Goal: Task Accomplishment & Management: Complete application form

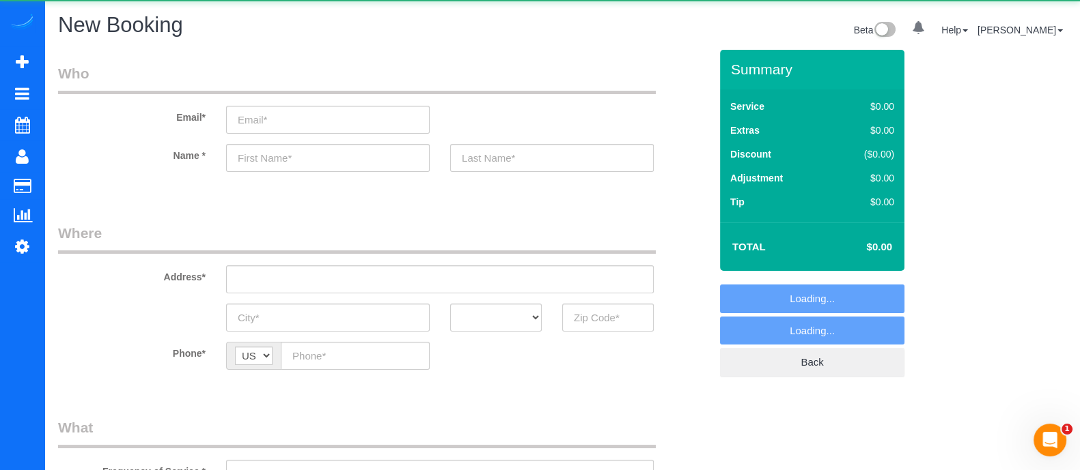
select select "object:982"
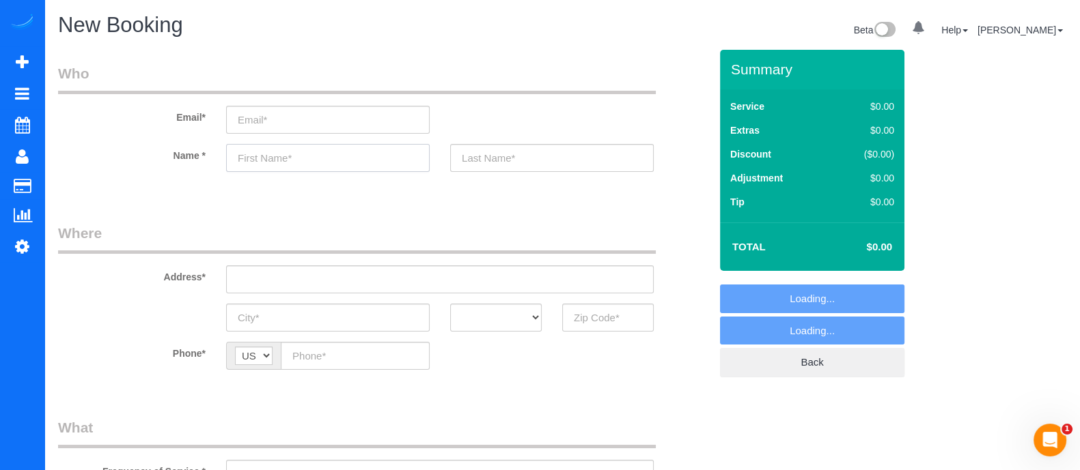
click at [355, 169] on input "text" at bounding box center [327, 158] width 203 height 28
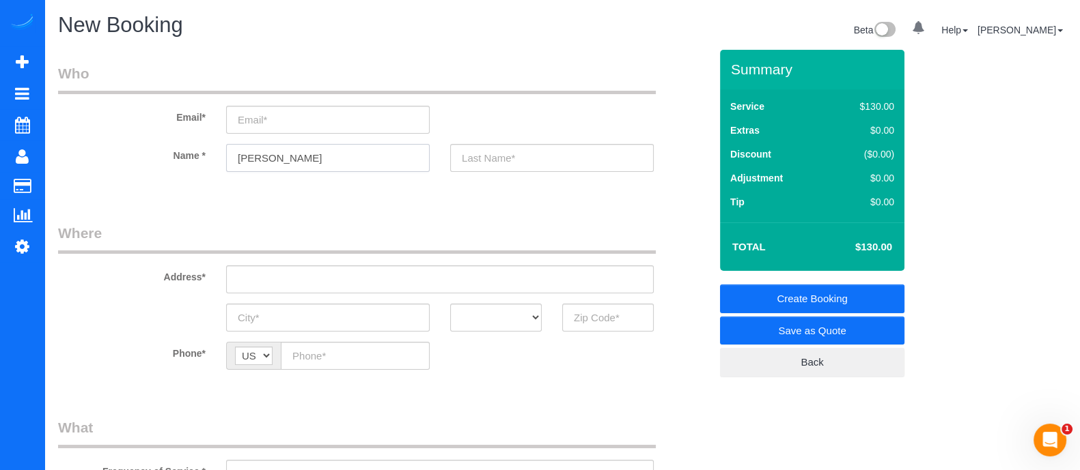
type input "Andrew"
click at [485, 162] on input "text" at bounding box center [551, 158] width 203 height 28
type input "Becker"
click at [516, 189] on fieldset "Who Email* Name * Andrew Becker" at bounding box center [383, 130] width 651 height 132
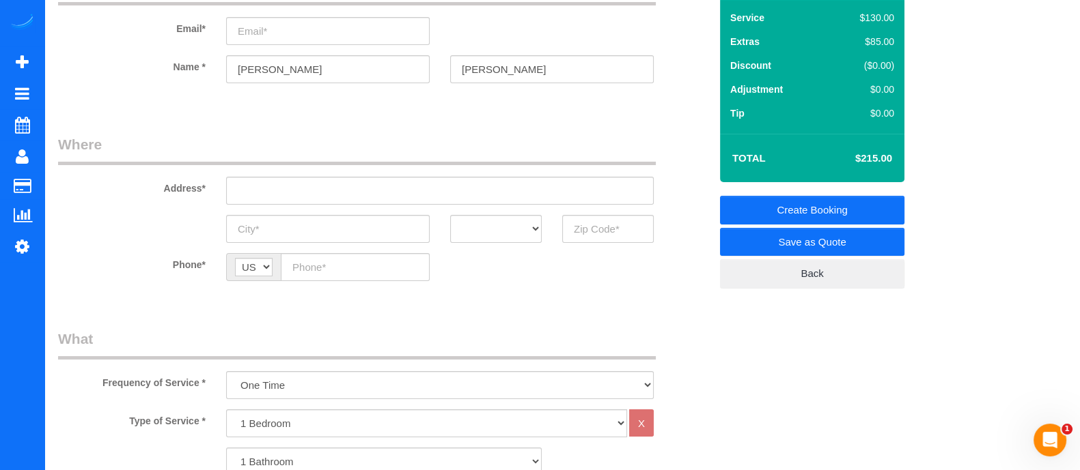
scroll to position [68, 0]
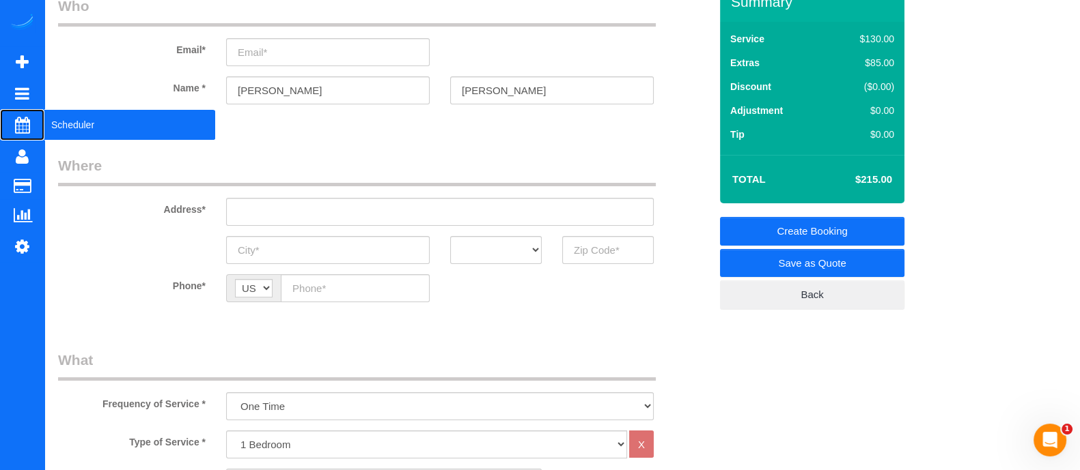
click at [58, 128] on span "Scheduler" at bounding box center [129, 124] width 171 height 31
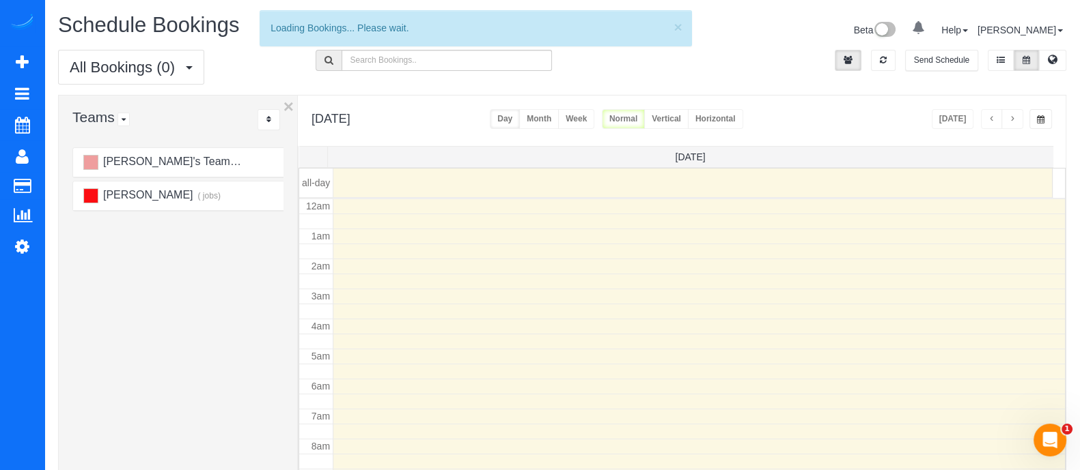
scroll to position [180, 0]
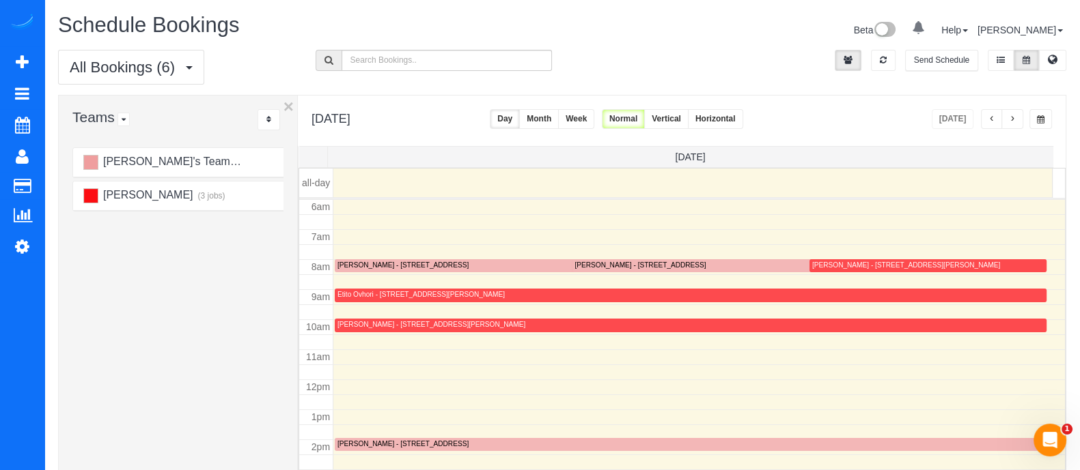
click at [915, 263] on div "Luther Davis - 711 Victoria Pl, Atlanta, GA 30313" at bounding box center [906, 265] width 188 height 9
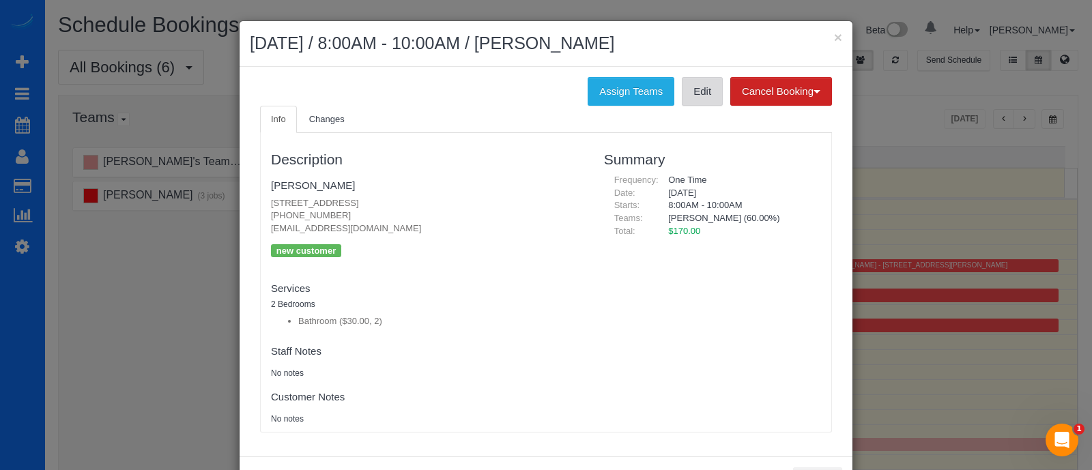
click at [696, 80] on link "Edit" at bounding box center [702, 91] width 41 height 29
click at [834, 40] on button "×" at bounding box center [838, 37] width 8 height 14
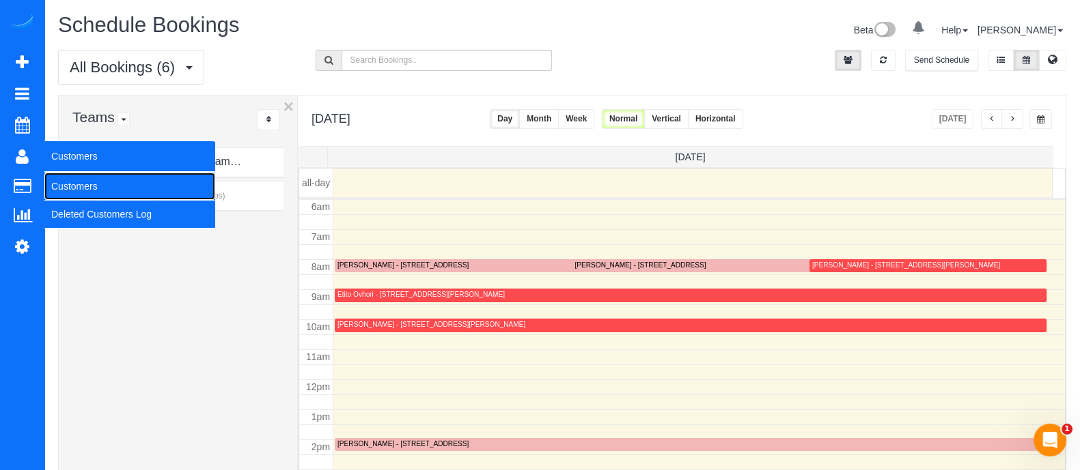
click at [74, 179] on link "Customers" at bounding box center [129, 186] width 171 height 27
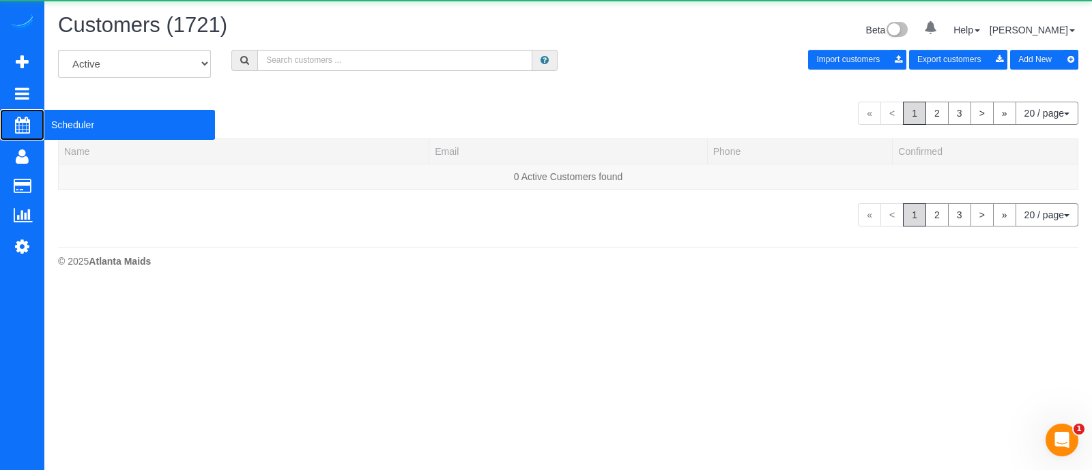
click at [96, 126] on span "Scheduler" at bounding box center [129, 124] width 171 height 31
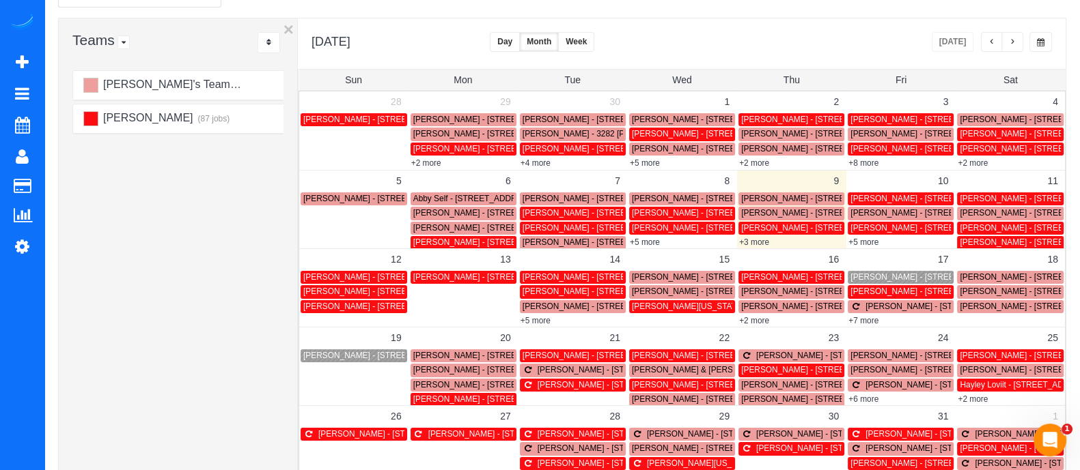
scroll to position [94, 0]
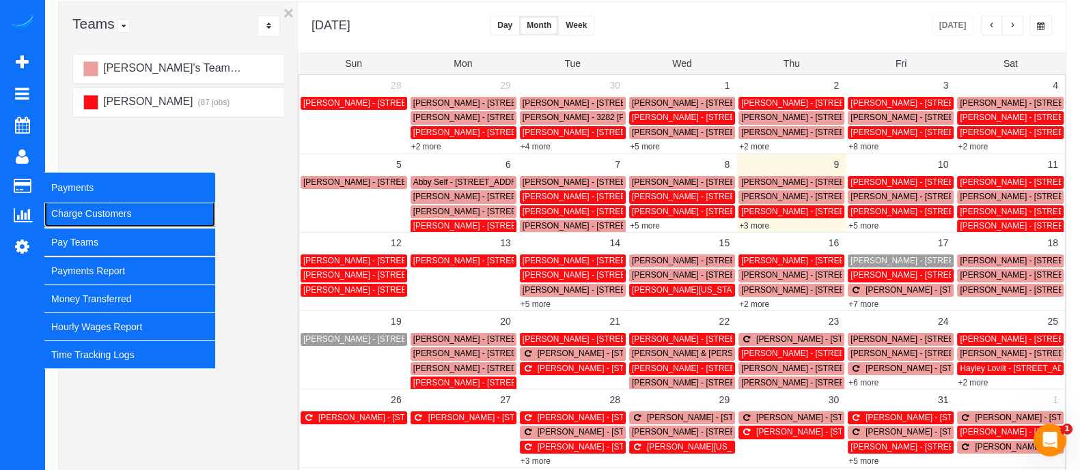
click at [85, 218] on link "Charge Customers" at bounding box center [129, 213] width 171 height 27
select select
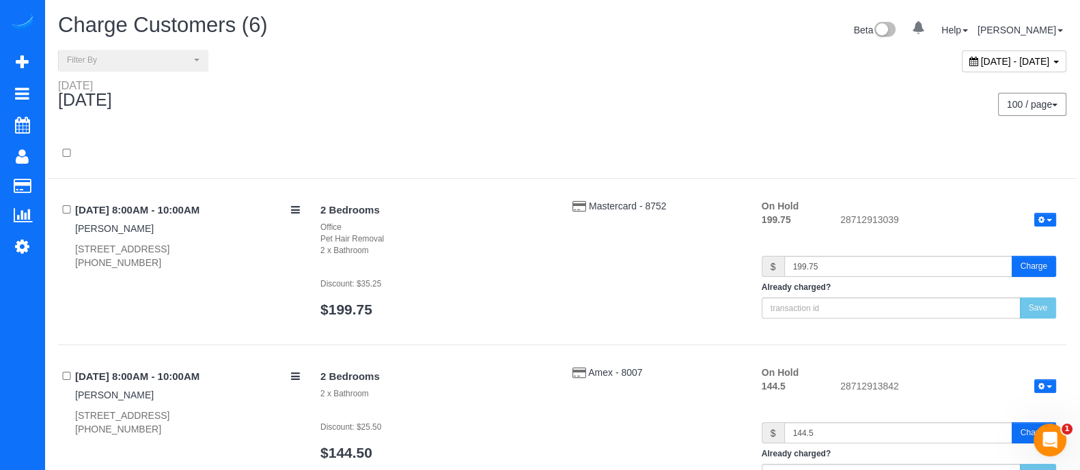
click at [1036, 59] on span "October 09, 2025 - October 09, 2025" at bounding box center [1014, 61] width 69 height 11
type input "**********"
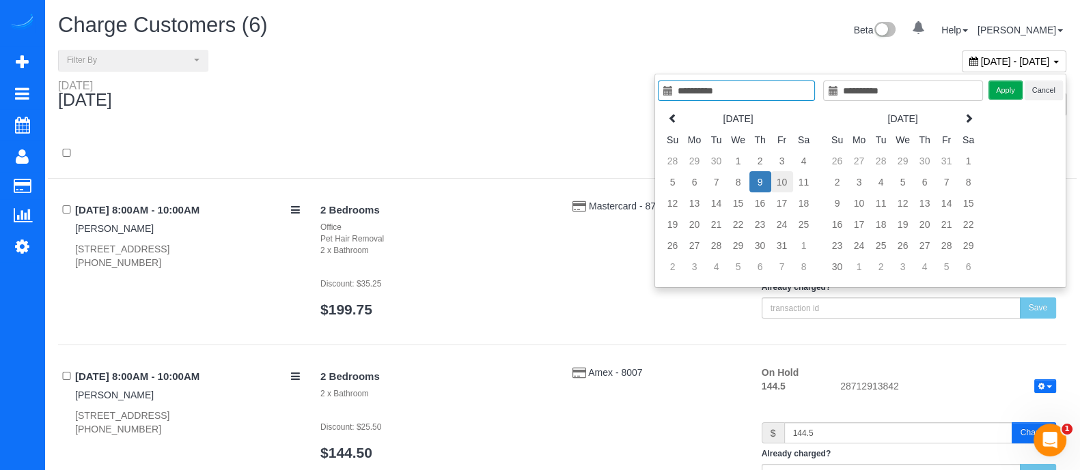
type input "**********"
click at [785, 181] on td "10" at bounding box center [782, 181] width 22 height 21
type input "**********"
click at [809, 182] on td "11" at bounding box center [804, 181] width 22 height 21
type input "**********"
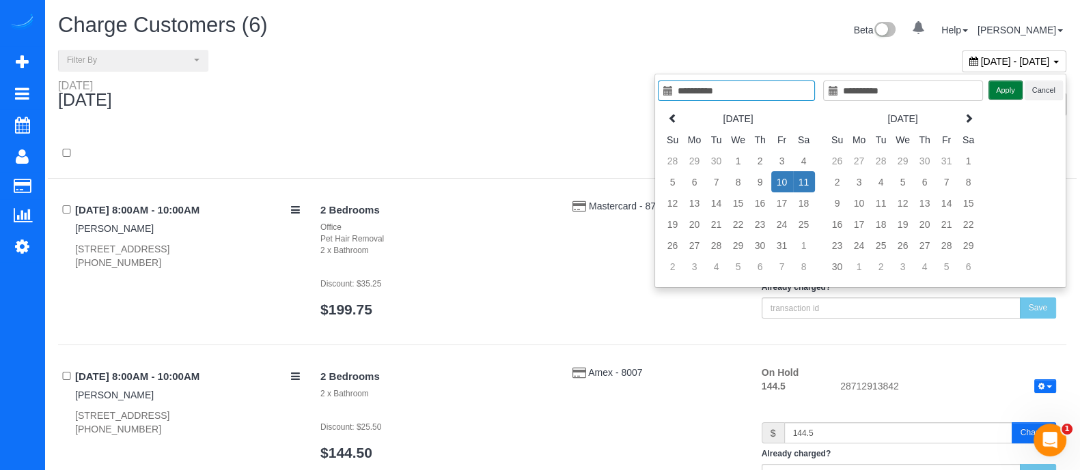
click at [1015, 90] on button "Apply" at bounding box center [1005, 91] width 34 height 20
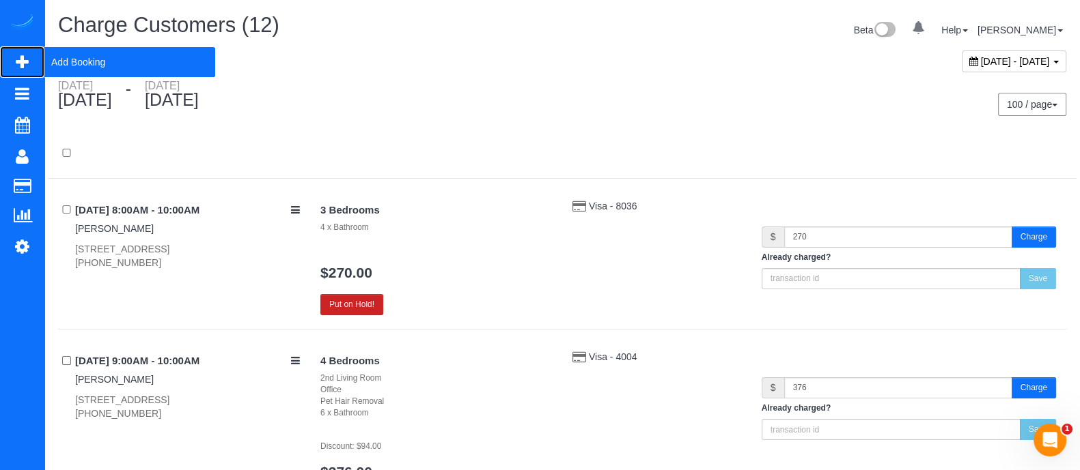
click at [71, 63] on span "Add Booking" at bounding box center [129, 61] width 171 height 31
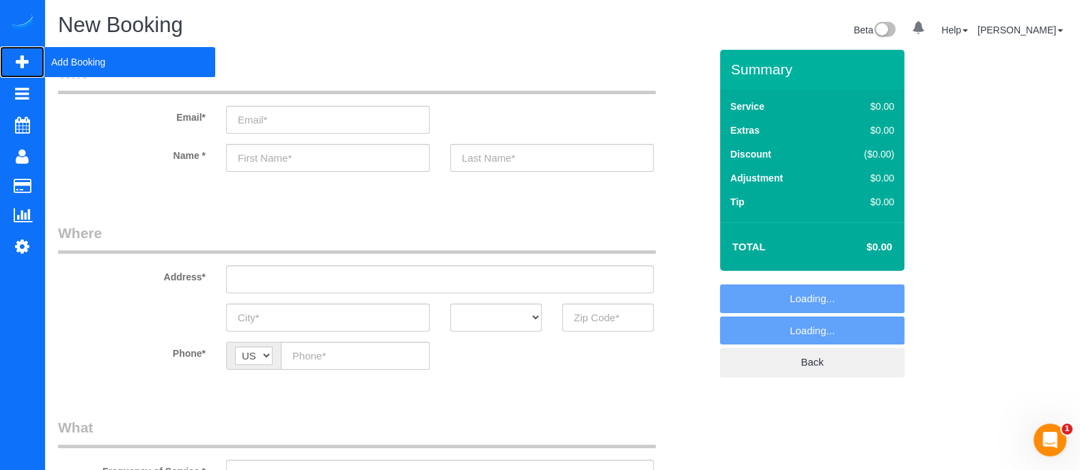
select select "object:2856"
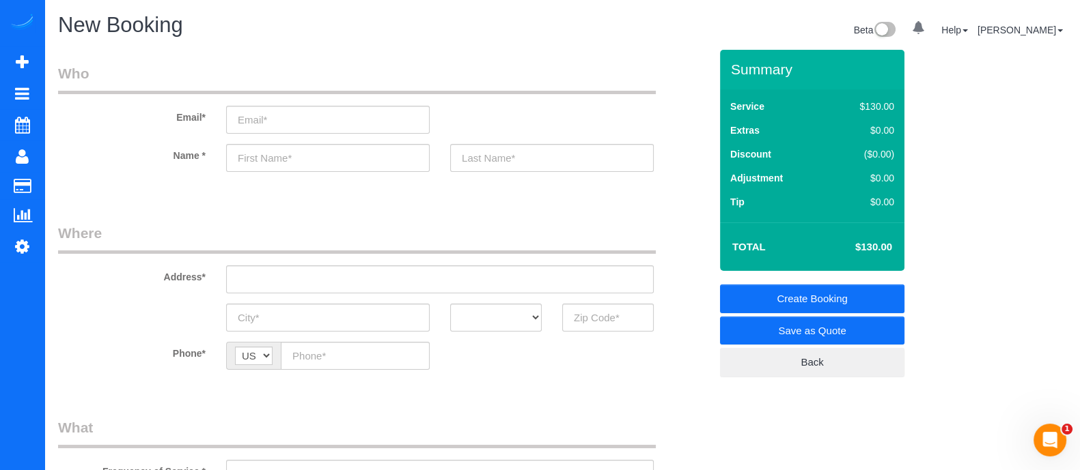
click at [640, 317] on input "text" at bounding box center [607, 318] width 91 height 28
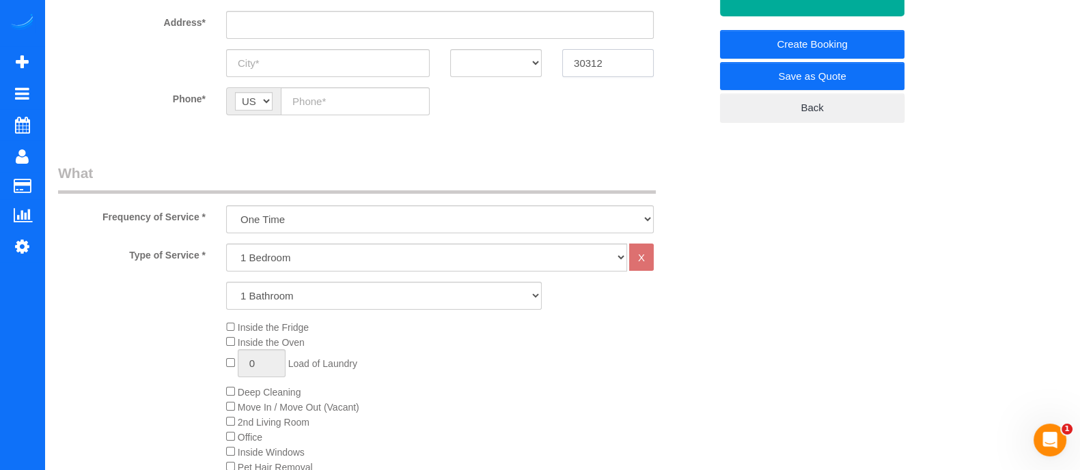
type input "30312"
click at [401, 253] on select "1 Bedroom 2 Bedrooms 3 Bedrooms 4 Bedrooms 5 Bedrooms 6 Bedrooms" at bounding box center [426, 258] width 401 height 28
select select "2"
click at [226, 244] on select "1 Bedroom 2 Bedrooms 3 Bedrooms 4 Bedrooms 5 Bedrooms 6 Bedrooms" at bounding box center [426, 258] width 401 height 28
click at [396, 297] on select "1 Bathroom 2 Bathrooms 3 Bathrooms 4 Bathrooms 5 Bathrooms 6 Bathrooms" at bounding box center [383, 296] width 315 height 28
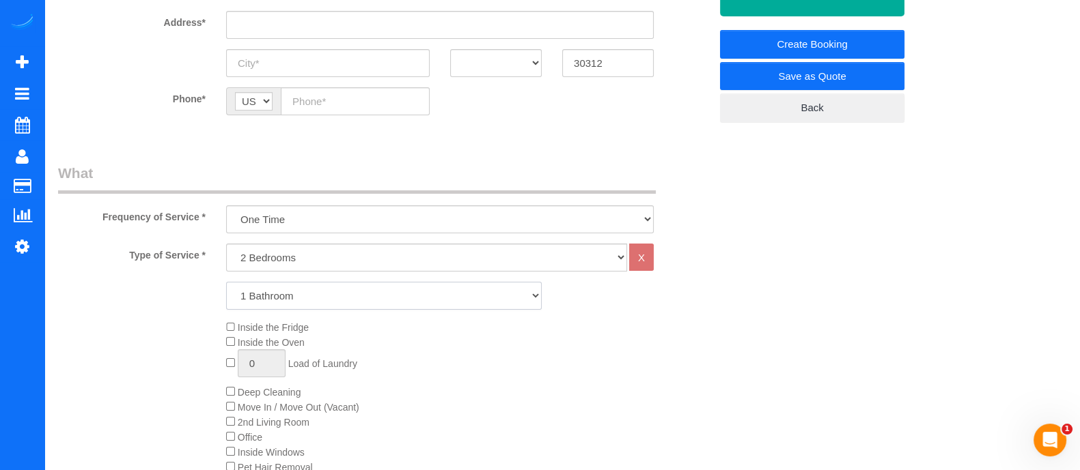
select select "2"
click at [226, 282] on select "1 Bathroom 2 Bathrooms 3 Bathrooms 4 Bathrooms 5 Bathrooms 6 Bathrooms" at bounding box center [383, 296] width 315 height 28
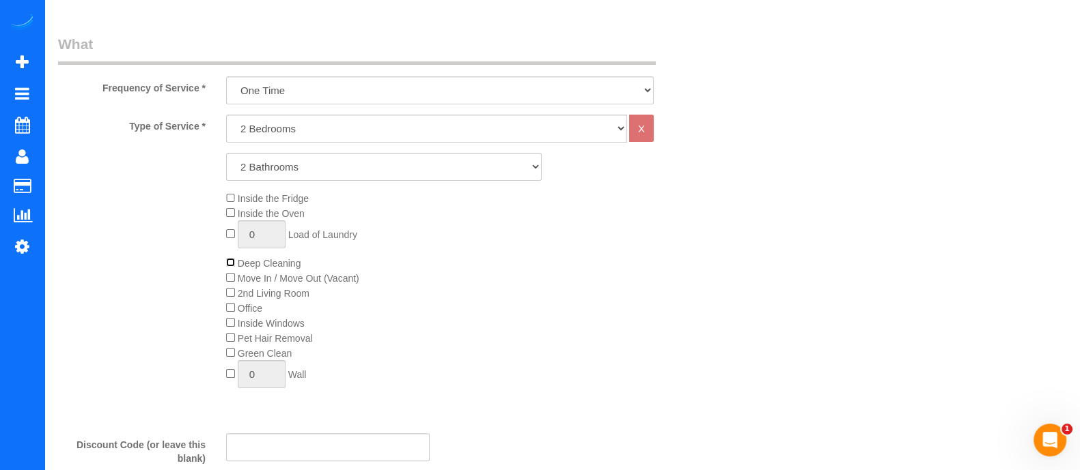
scroll to position [0, 0]
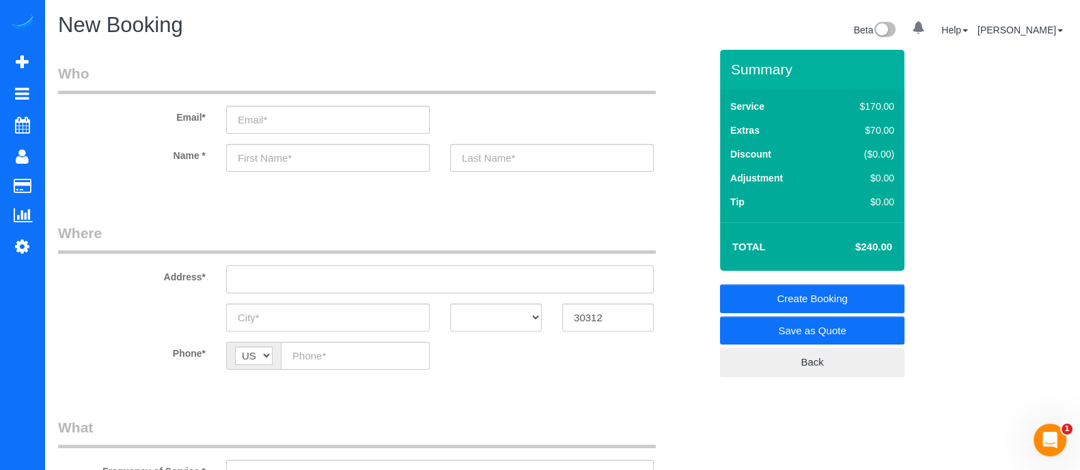
click at [306, 283] on input "text" at bounding box center [439, 280] width 427 height 28
drag, startPoint x: 328, startPoint y: 281, endPoint x: 195, endPoint y: 271, distance: 133.5
click at [195, 271] on div "Address* 510 ashwood ave" at bounding box center [384, 258] width 672 height 70
type input "510 ashwood ave"
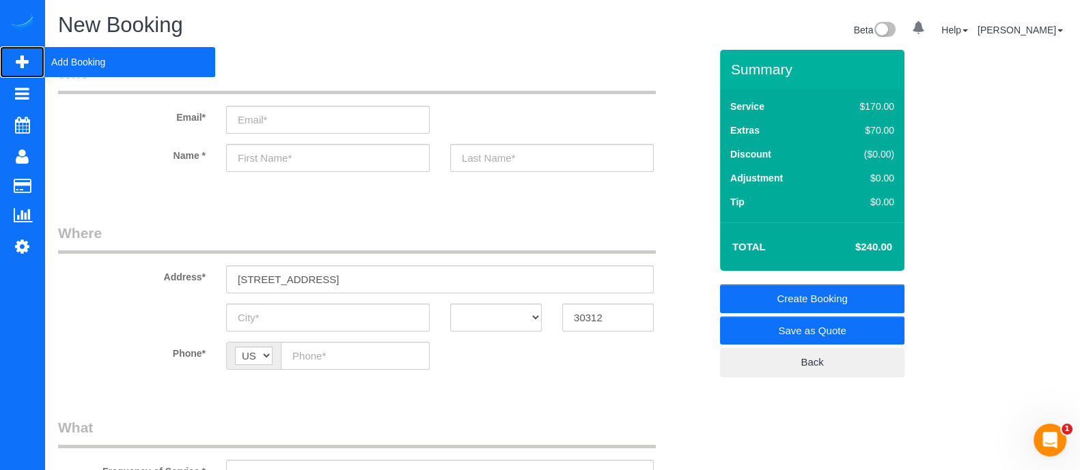
click at [77, 67] on span "Add Booking" at bounding box center [129, 61] width 171 height 31
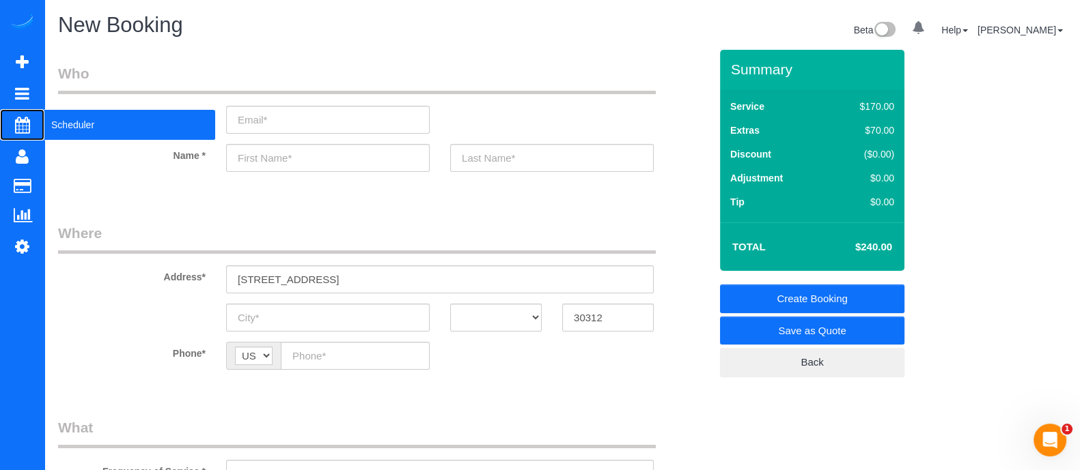
click at [86, 128] on span "Scheduler" at bounding box center [129, 124] width 171 height 31
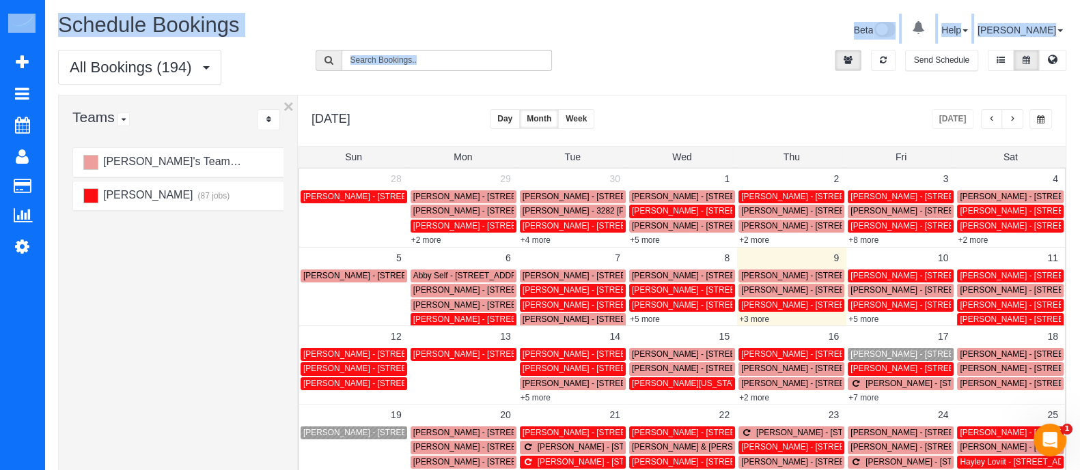
drag, startPoint x: 666, startPoint y: 56, endPoint x: 109, endPoint y: -5, distance: 559.8
click at [109, 0] on html "0 Beta Your Notifications You have 0 alerts Add Booking Bookings Active Booking…" at bounding box center [540, 235] width 1080 height 470
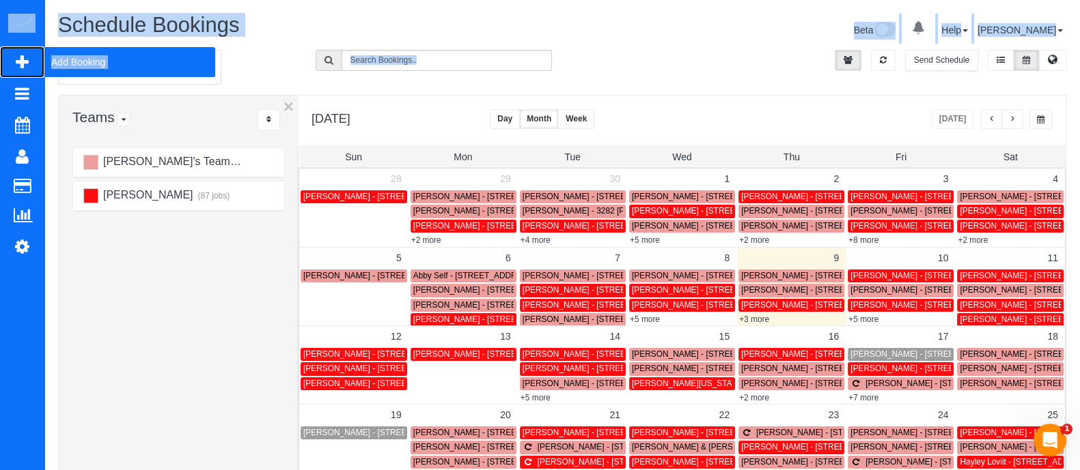
click at [82, 68] on span "Add Booking" at bounding box center [129, 61] width 171 height 31
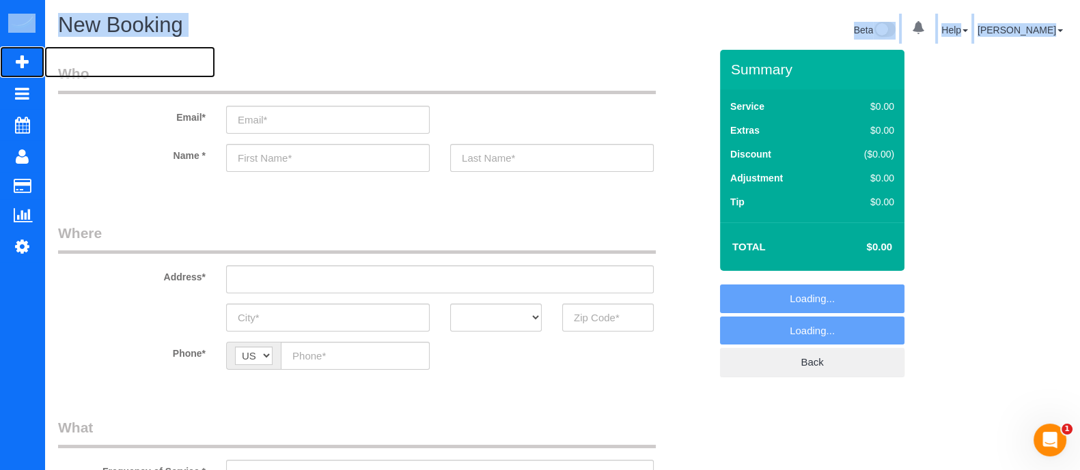
select select "object:3431"
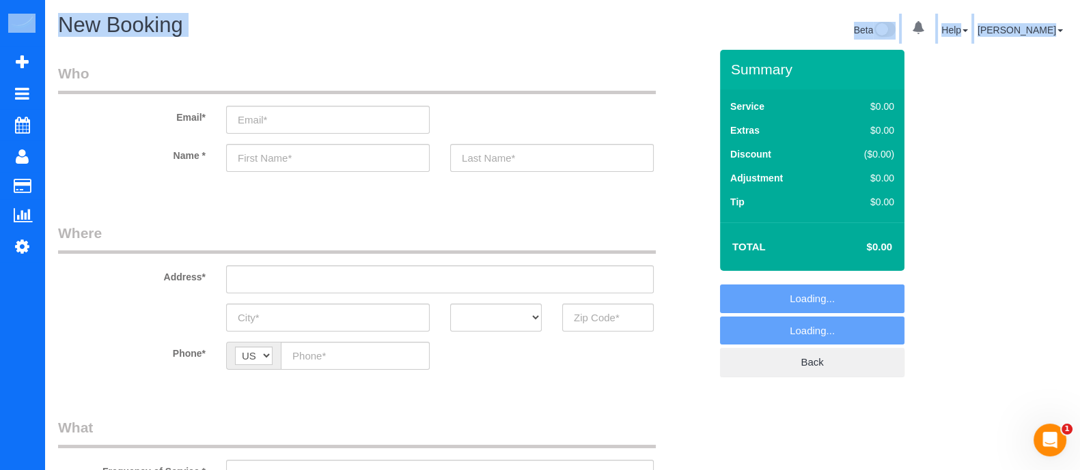
click at [624, 80] on legend "Who" at bounding box center [356, 79] width 597 height 31
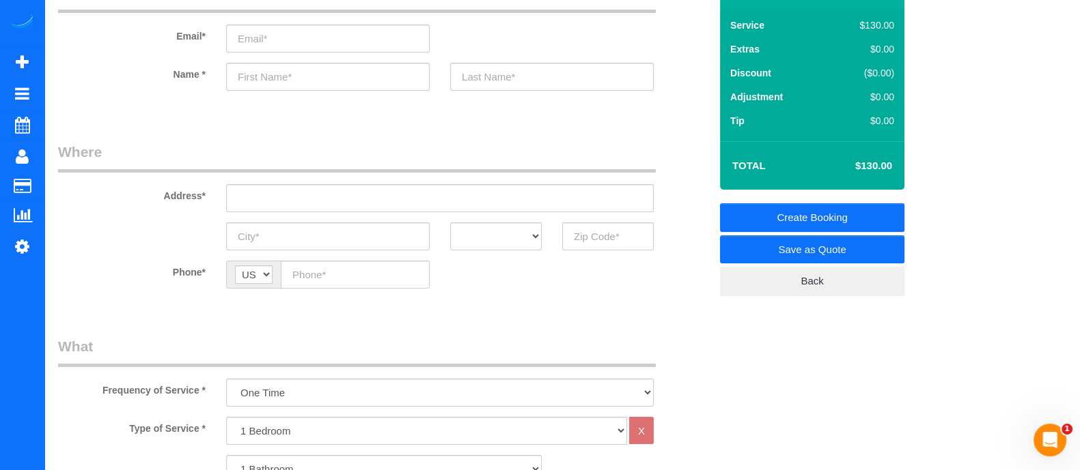
scroll to position [202, 0]
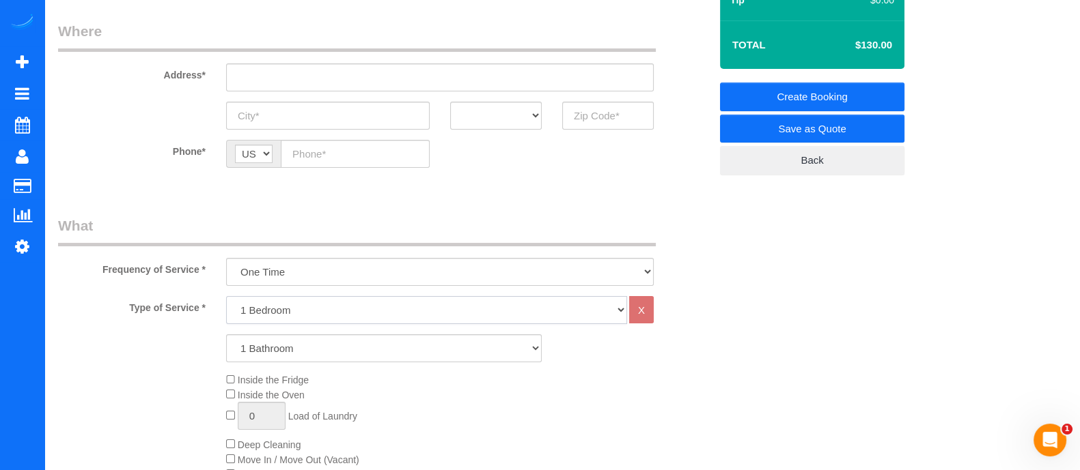
click at [446, 308] on select "1 Bedroom 2 Bedrooms 3 Bedrooms 4 Bedrooms 5 Bedrooms 6 Bedrooms" at bounding box center [426, 310] width 401 height 28
select select "2"
click at [226, 296] on select "1 Bedroom 2 Bedrooms 3 Bedrooms 4 Bedrooms 5 Bedrooms 6 Bedrooms" at bounding box center [426, 310] width 401 height 28
drag, startPoint x: 368, startPoint y: 353, endPoint x: 287, endPoint y: 245, distance: 135.1
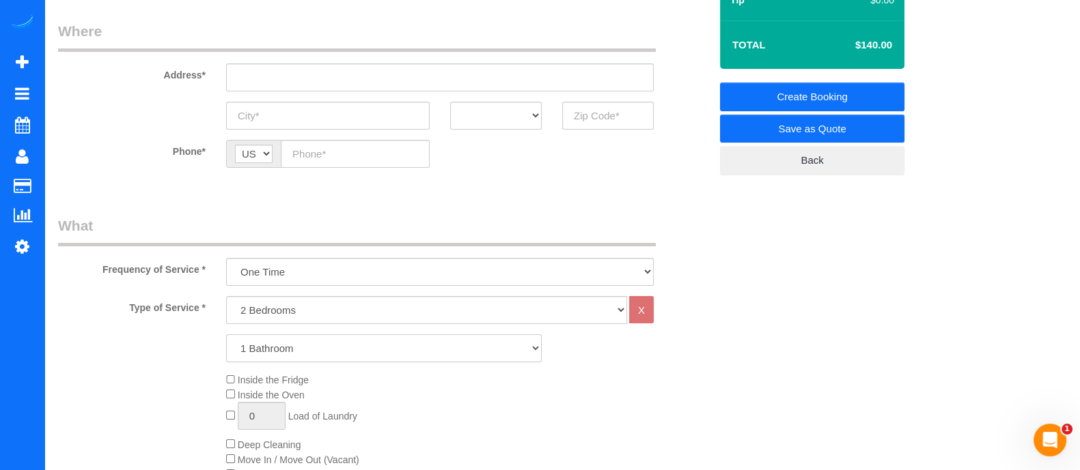
select select "2"
click at [226, 335] on select "1 Bathroom 2 Bathrooms 3 Bathrooms 4 Bathrooms 5 Bathrooms 6 Bathrooms" at bounding box center [383, 349] width 315 height 28
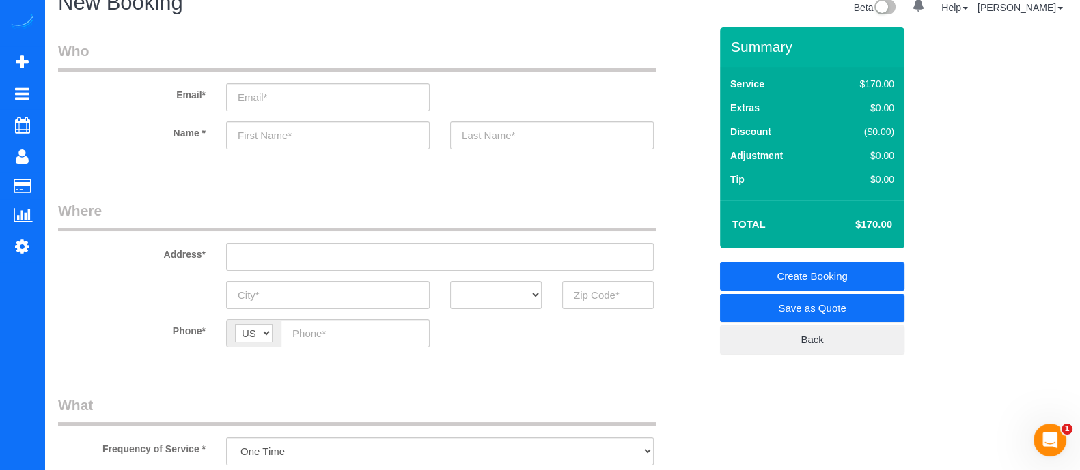
scroll to position [14, 0]
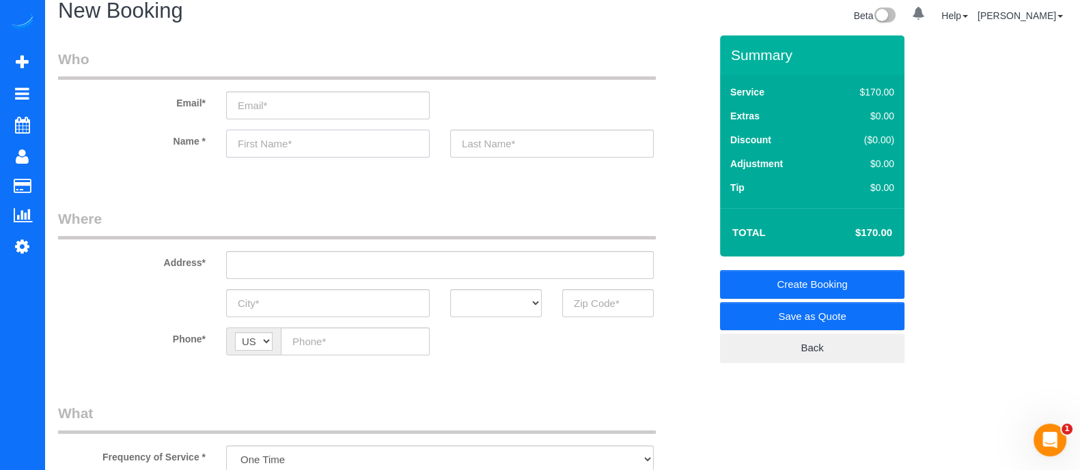
click at [314, 152] on input "text" at bounding box center [327, 144] width 203 height 28
type input "Kenneth"
click at [516, 143] on input "text" at bounding box center [551, 144] width 203 height 28
type input "P"
type input "Panye"
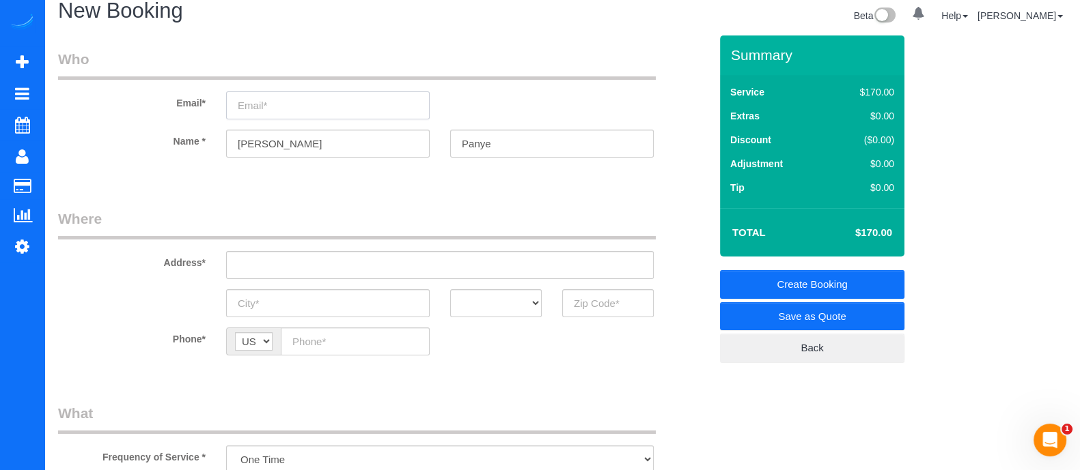
click at [311, 117] on input "email" at bounding box center [327, 105] width 203 height 28
type input "P"
type input "kenp644@gmail.com"
click at [304, 268] on input "text" at bounding box center [439, 265] width 427 height 28
drag, startPoint x: 356, startPoint y: 262, endPoint x: 102, endPoint y: 286, distance: 254.5
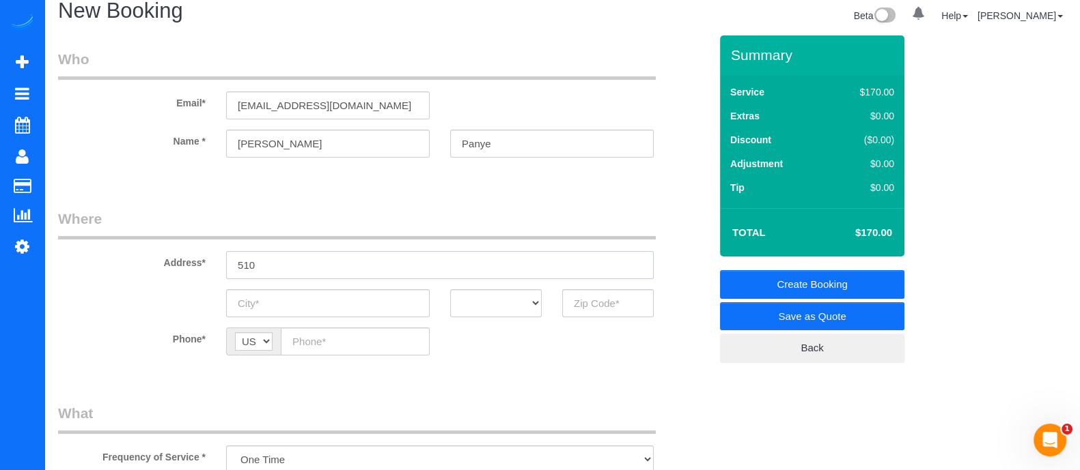
click at [102, 286] on sui-booking-address "Address* 510 AK AL AR AZ CA CO CT DC DE FL GA HI IA ID IL IN KS KY LA MA MD ME …" at bounding box center [383, 263] width 651 height 109
paste input "Edgewood Ave SEAtlanta, GA 30312"
type input "510 Edgewood Ave SEAtlanta, GA 30312 unit 7"
click at [354, 305] on input "text" at bounding box center [327, 304] width 203 height 28
type input "[GEOGRAPHIC_DATA]"
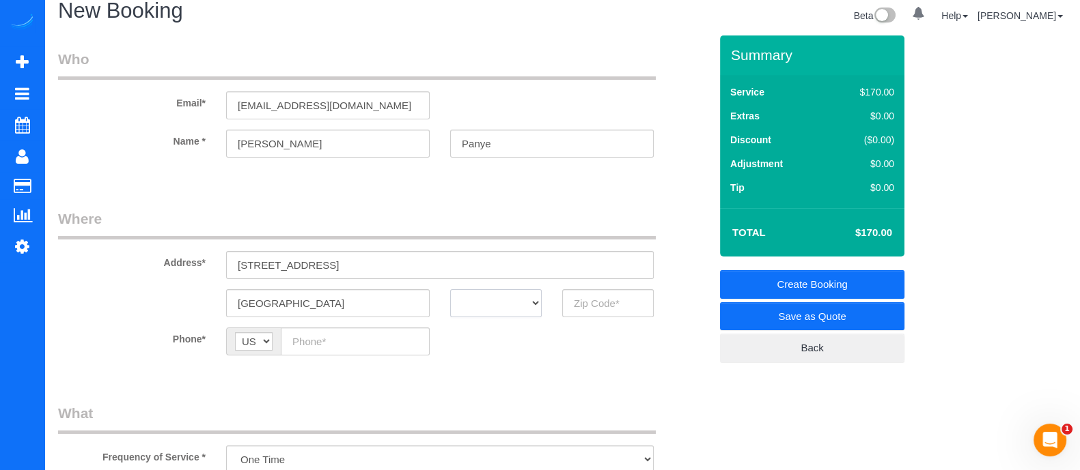
click at [481, 300] on select "AK AL AR AZ CA CO CT DC DE FL GA HI IA ID IL IN KS KY LA MA MD ME MI MN MO MS M…" at bounding box center [495, 304] width 91 height 28
select select "GA"
click at [450, 290] on select "AK AL AR AZ CA CO CT DC DE FL GA HI IA ID IL IN KS KY LA MA MD ME MI MN MO MS M…" at bounding box center [495, 304] width 91 height 28
click at [587, 298] on input "text" at bounding box center [607, 304] width 91 height 28
type input "30312"
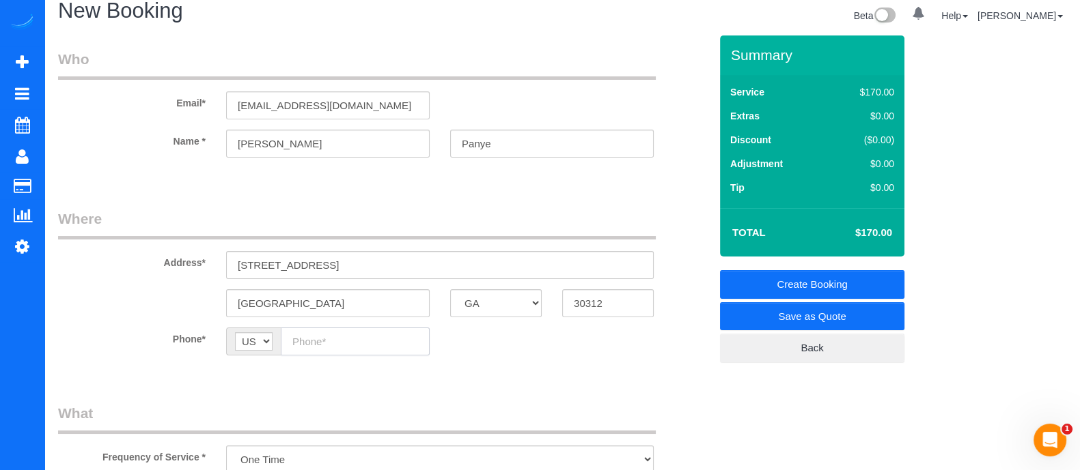
paste input "(213) 269-7733"
click at [341, 350] on input "(213) 269-7733" at bounding box center [355, 342] width 149 height 28
type input "(213) 269-7733"
drag, startPoint x: 315, startPoint y: 140, endPoint x: 208, endPoint y: 148, distance: 106.8
click at [208, 148] on div "Name * Kenneth Panye" at bounding box center [384, 144] width 672 height 28
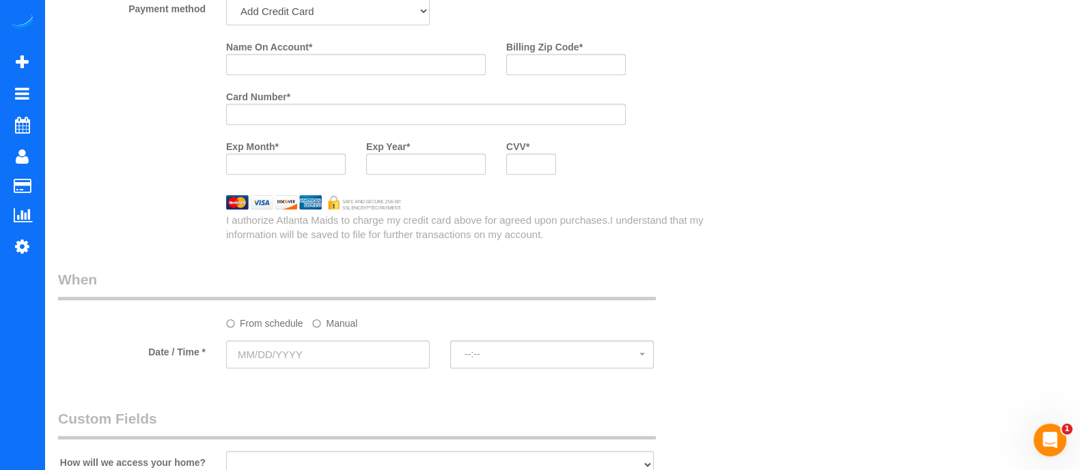
scroll to position [1054, 0]
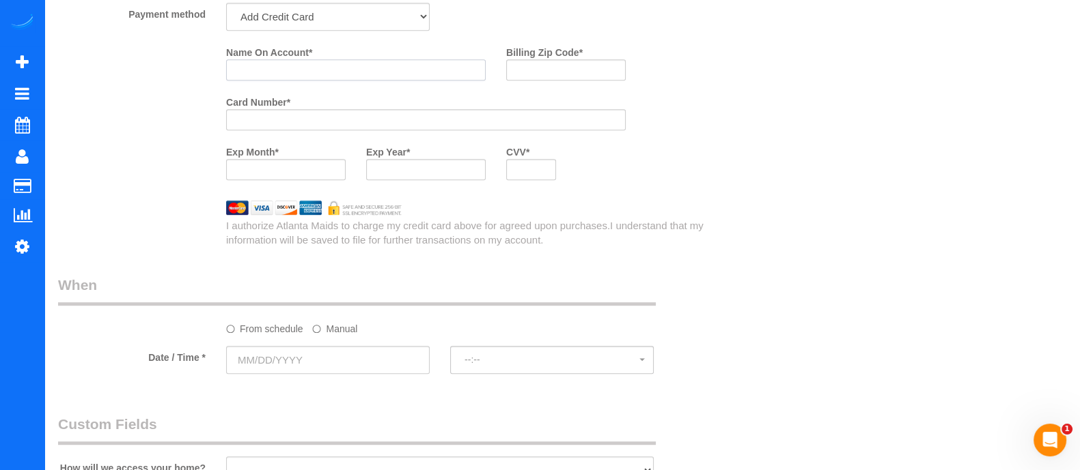
paste input "Kenneth"
click at [281, 79] on input "Kenneth" at bounding box center [355, 69] width 259 height 21
type input "Kenneth Payne"
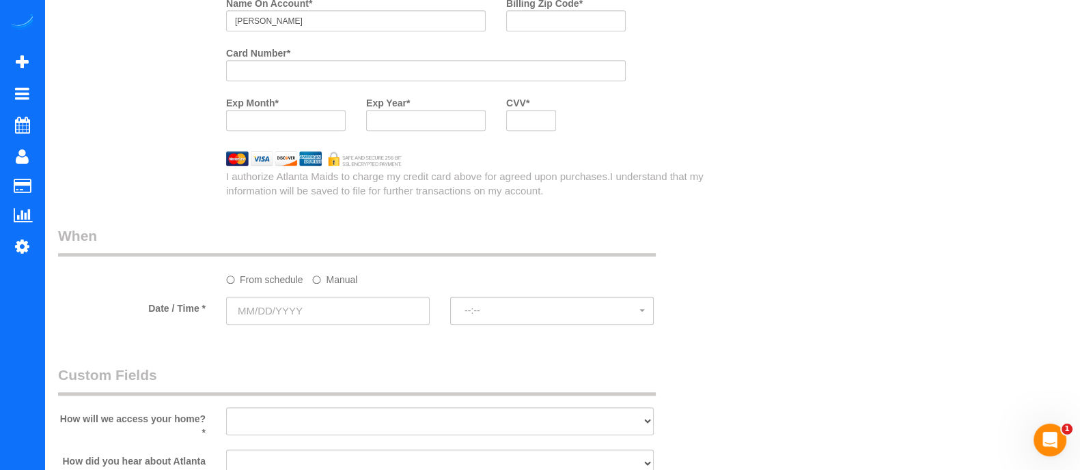
click at [688, 76] on div "Name On Account * Kenneth Payne Billing Zip Code * Card Number * Exp Month * Ex…" at bounding box center [468, 67] width 504 height 150
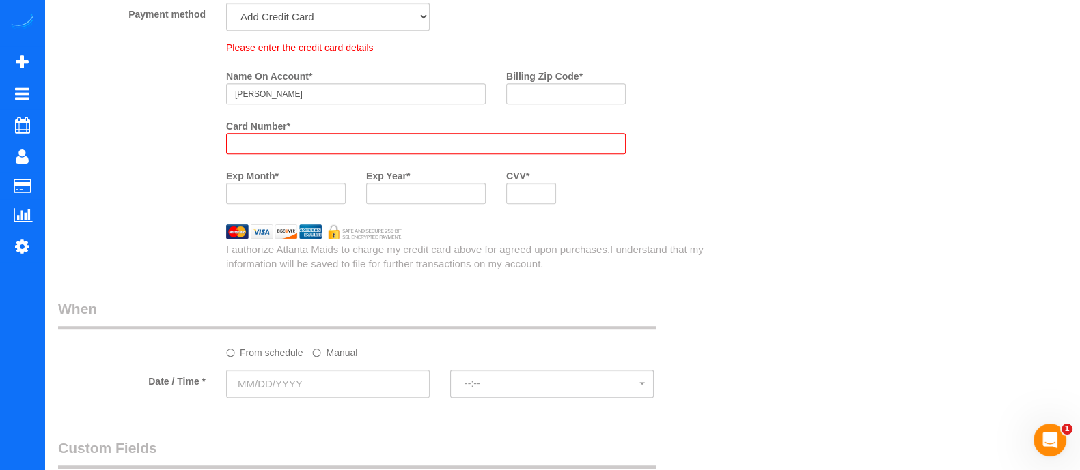
click at [350, 140] on div at bounding box center [425, 143] width 399 height 21
click at [333, 348] on label "Manual" at bounding box center [334, 350] width 45 height 18
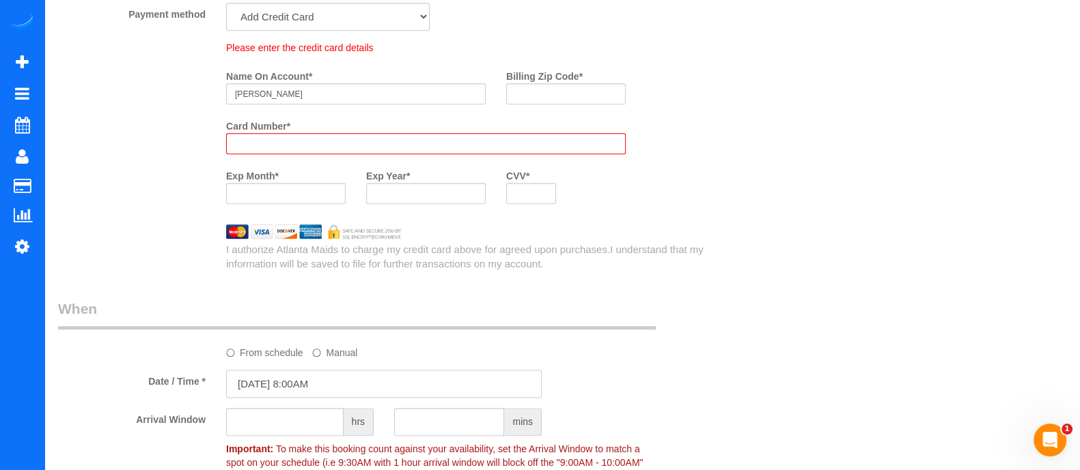
click at [312, 390] on input "10/09/2025 8:00AM" at bounding box center [383, 384] width 315 height 28
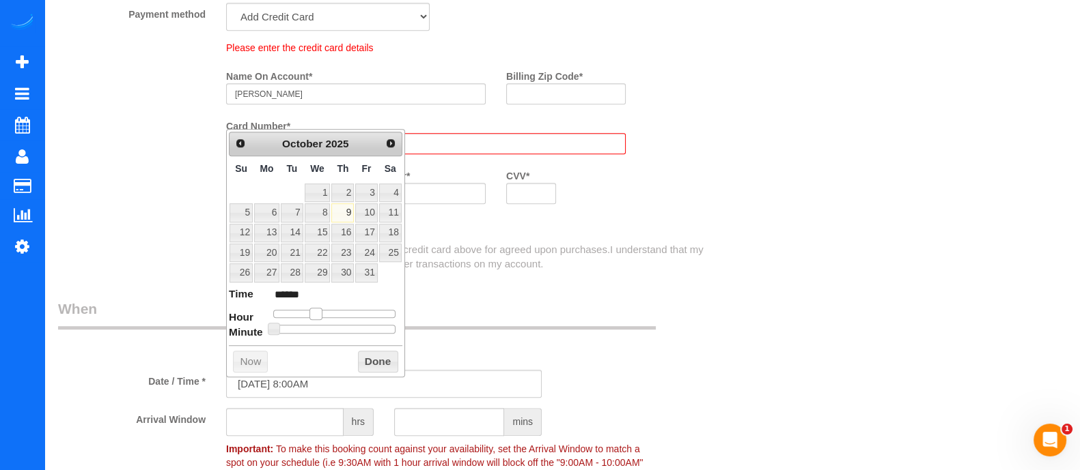
type input "10/09/2025 9:00AM"
type input "******"
type input "10/09/2025 10:00AM"
type input "*******"
drag, startPoint x: 315, startPoint y: 310, endPoint x: 324, endPoint y: 309, distance: 9.0
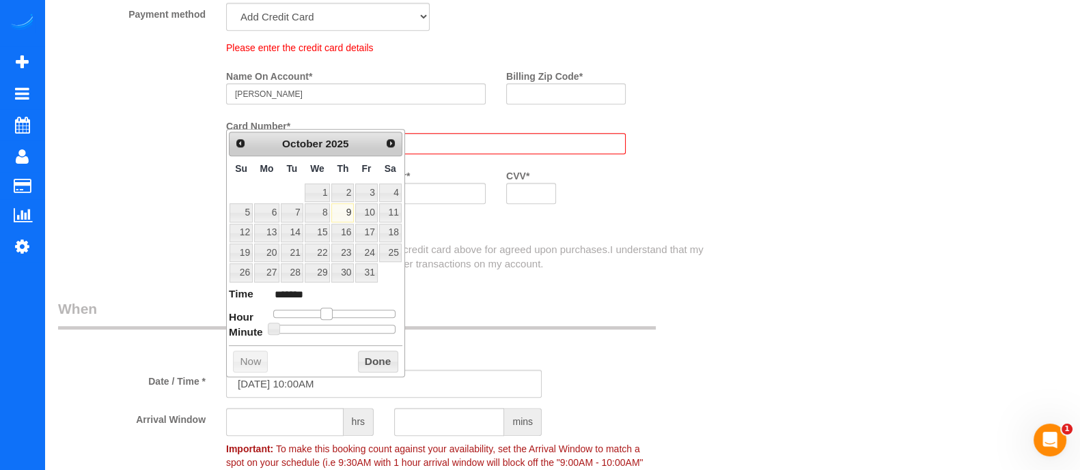
click at [324, 309] on span at bounding box center [326, 314] width 12 height 12
click at [373, 360] on button "Done" at bounding box center [378, 362] width 40 height 22
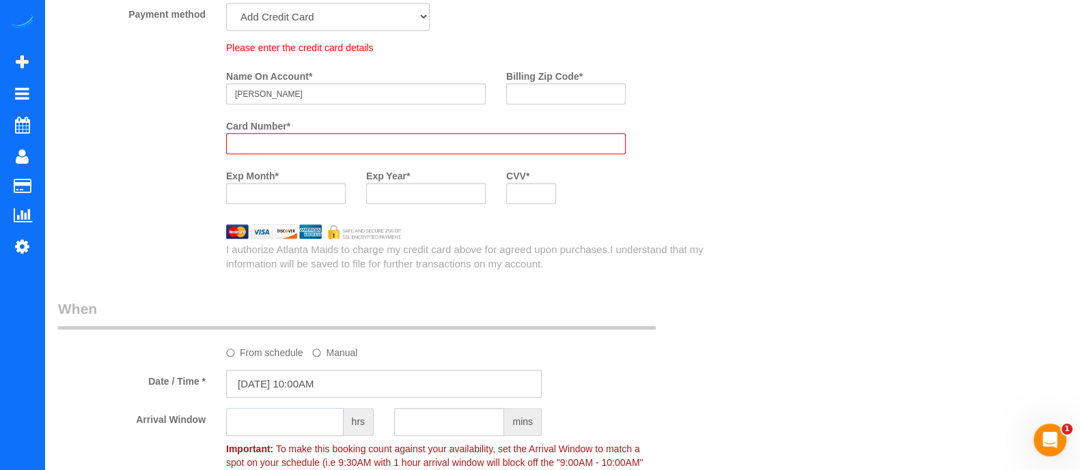
click at [304, 426] on input "text" at bounding box center [284, 422] width 117 height 28
type input "2"
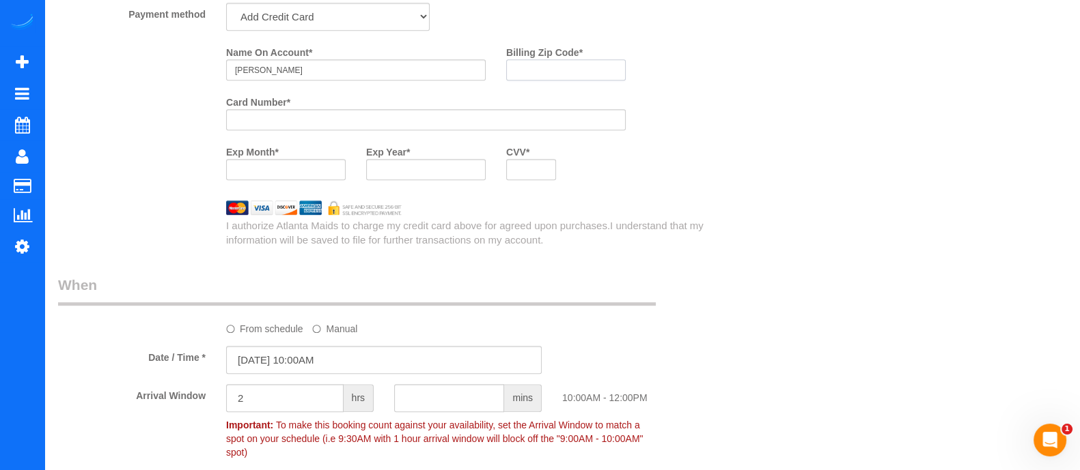
click at [562, 91] on div "Billing Zip Code *" at bounding box center [566, 66] width 140 height 50
type input "30312"
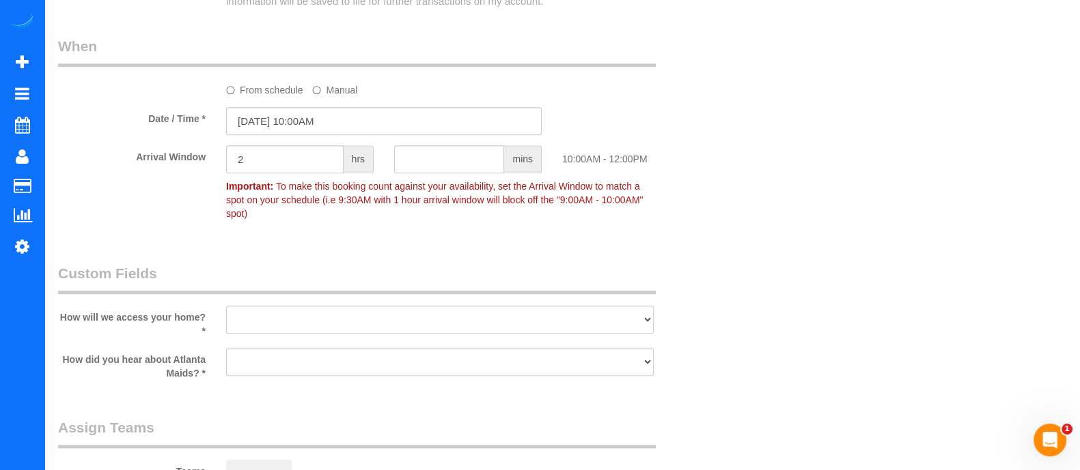
scroll to position [1285, 0]
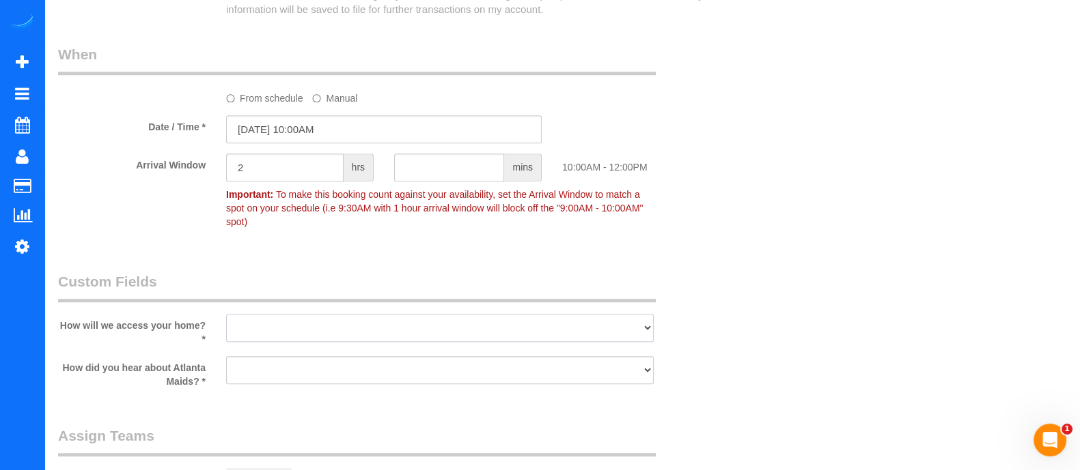
click at [526, 319] on select "I will leave a key I will provide an access code Someone will be home Go to apa…" at bounding box center [439, 328] width 427 height 28
select select "number:3"
click at [226, 314] on select "I will leave a key I will provide an access code Someone will be home Go to apa…" at bounding box center [439, 328] width 427 height 28
click at [421, 367] on select "Google Yelp From a friend Social media Other" at bounding box center [439, 370] width 427 height 28
select select "number:6"
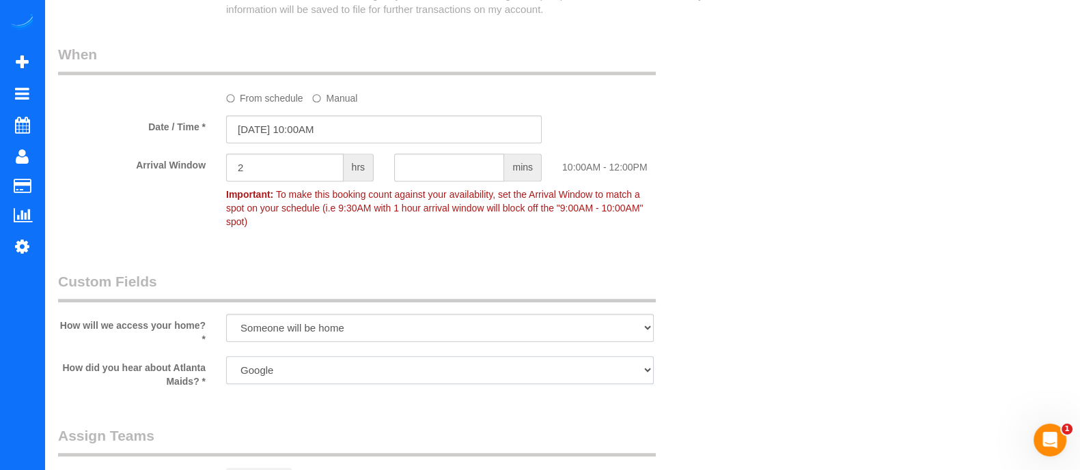
click at [226, 356] on select "Google Yelp From a friend Social media Other" at bounding box center [439, 370] width 427 height 28
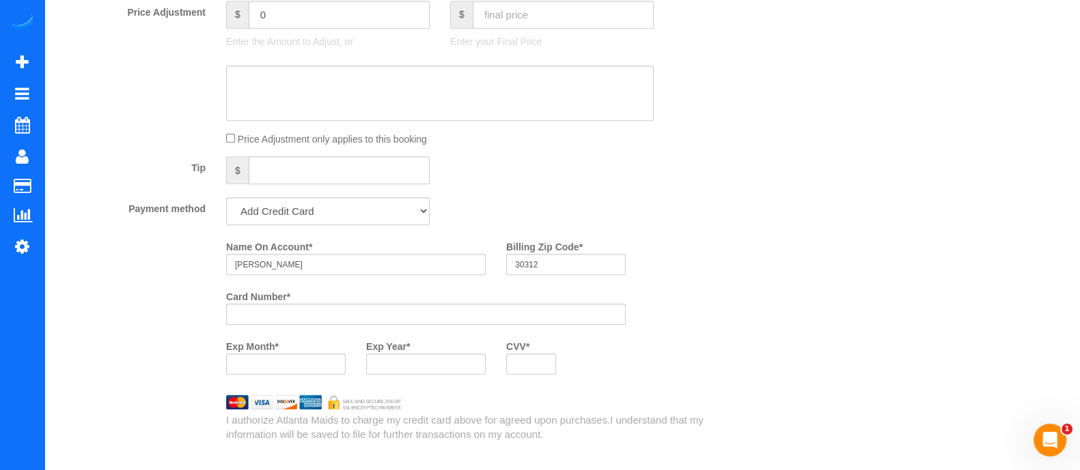
scroll to position [791, 0]
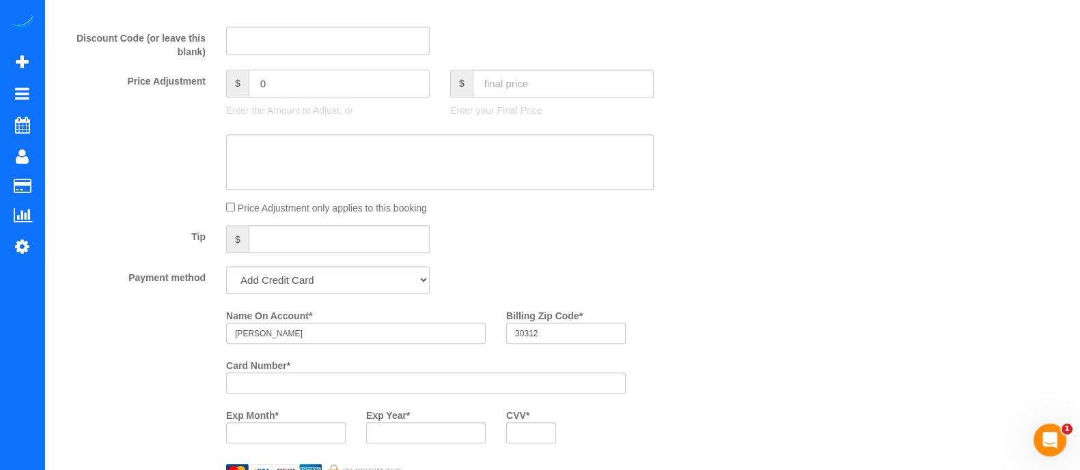
click at [332, 89] on input "0" at bounding box center [339, 84] width 181 height 28
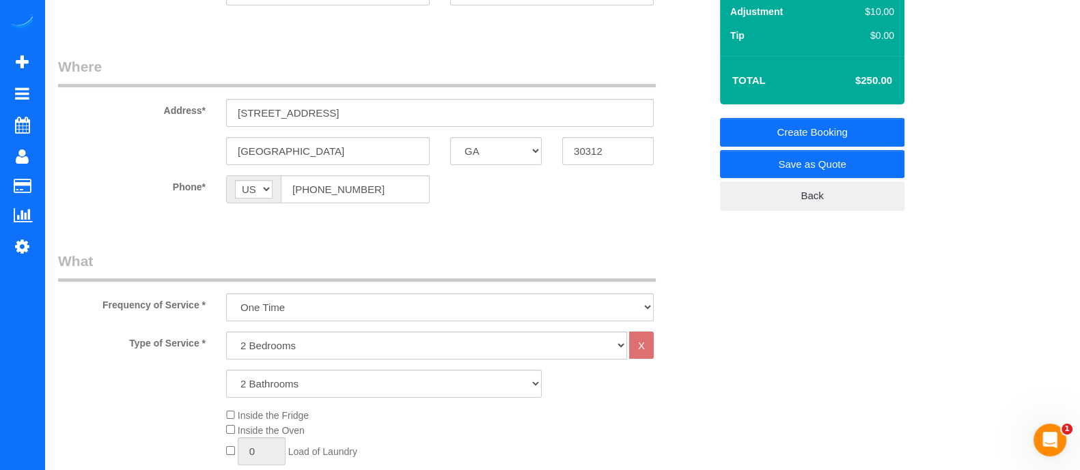
scroll to position [147, 0]
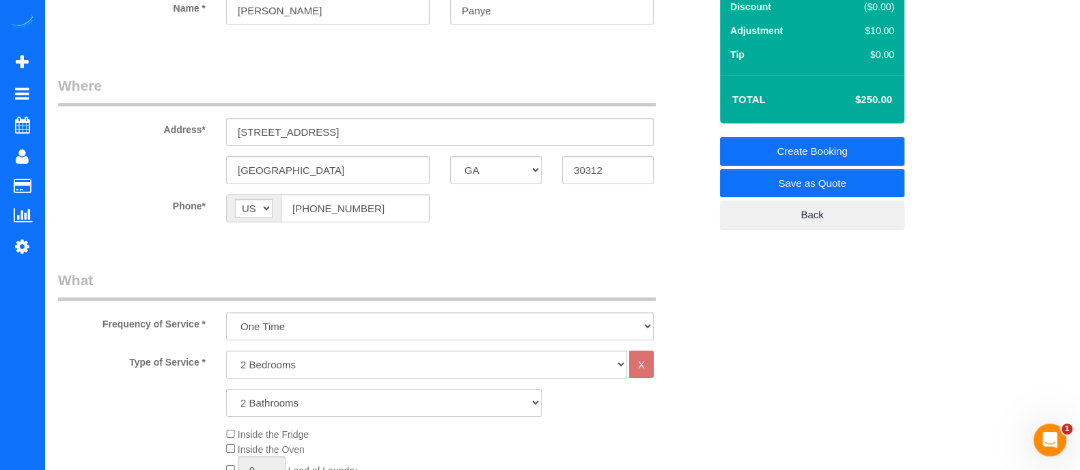
type input "10"
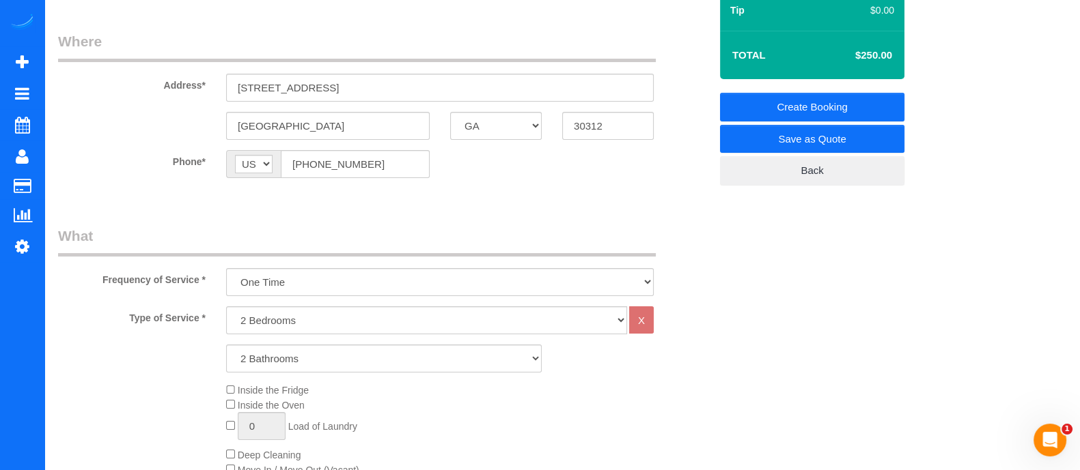
scroll to position [186, 0]
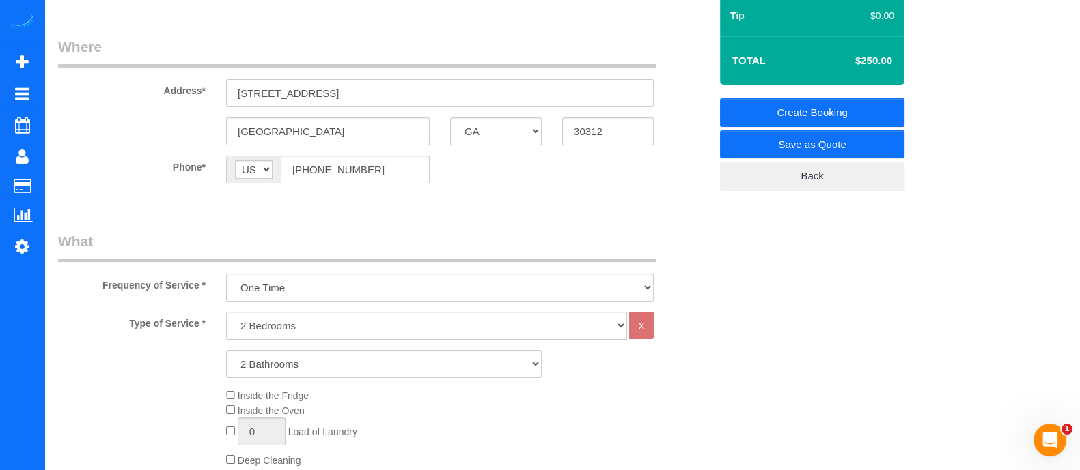
click at [867, 109] on link "Create Booking" at bounding box center [812, 112] width 184 height 29
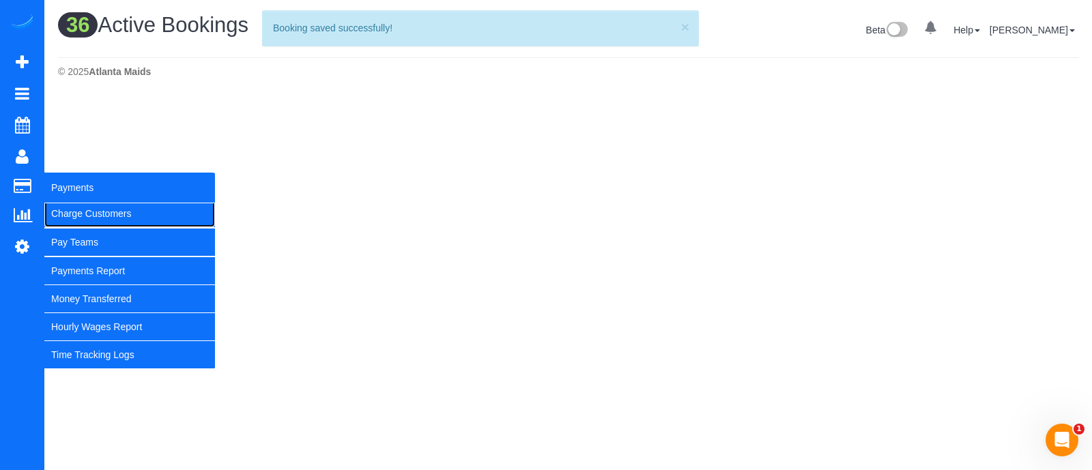
click at [84, 213] on link "Charge Customers" at bounding box center [129, 213] width 171 height 27
select select
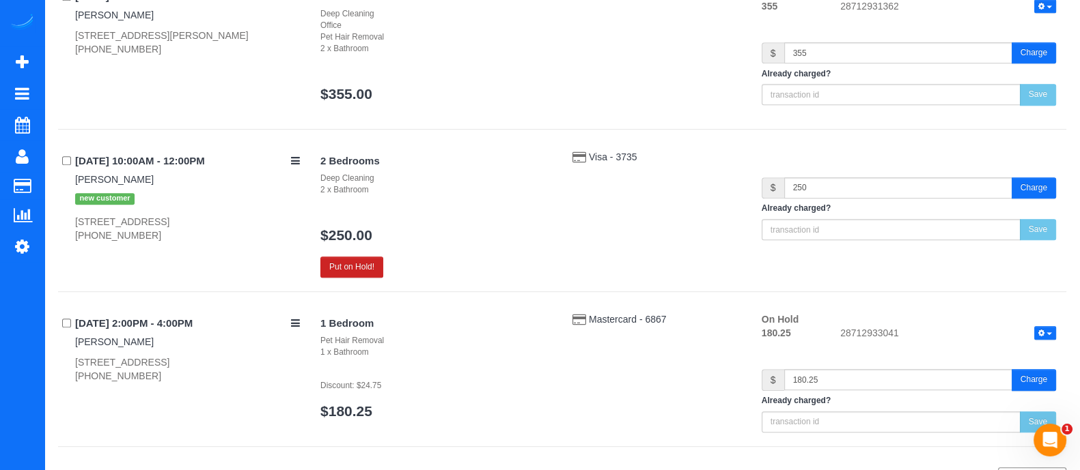
scroll to position [934, 0]
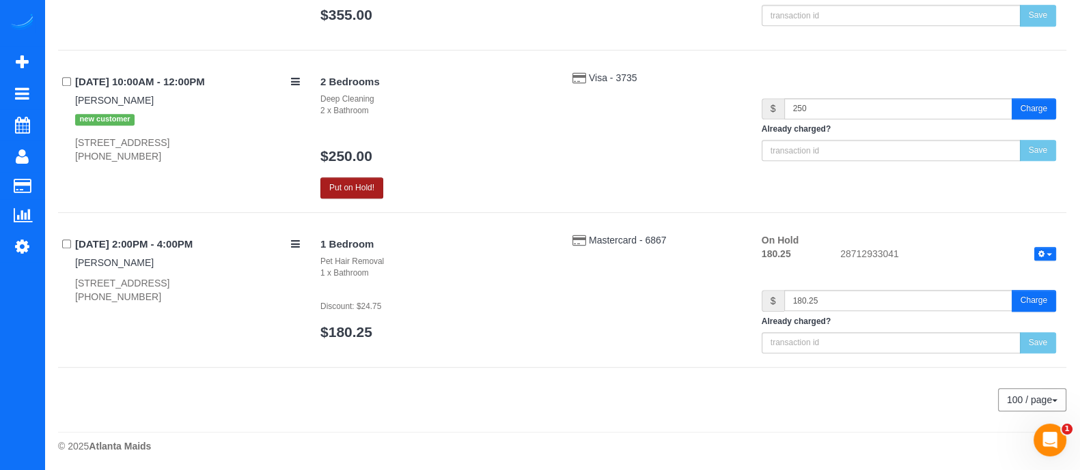
click at [352, 186] on button "Put on Hold!" at bounding box center [351, 188] width 63 height 21
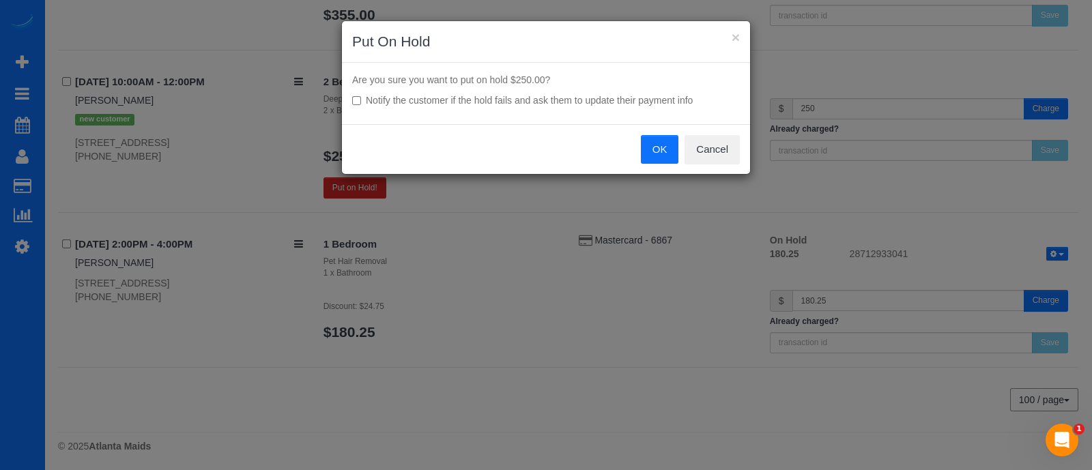
click at [665, 152] on button "OK" at bounding box center [660, 149] width 38 height 29
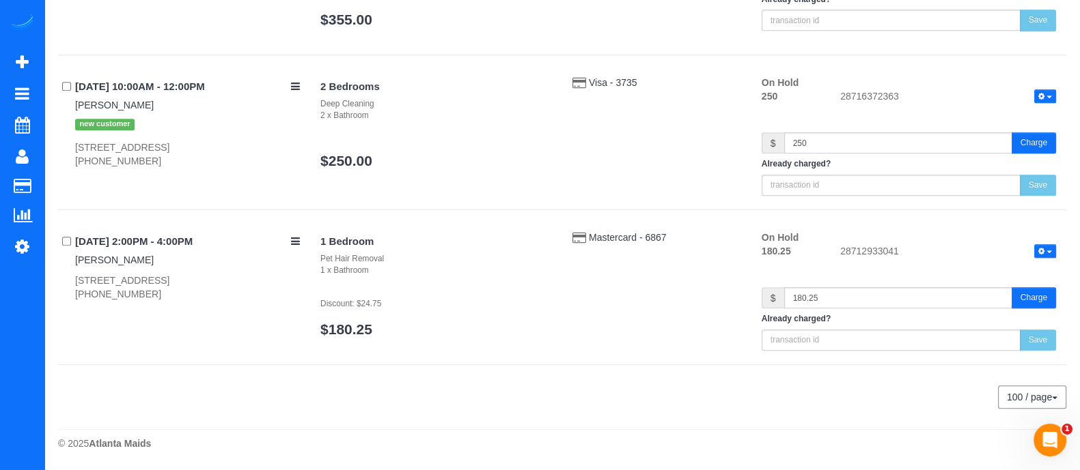
scroll to position [926, 0]
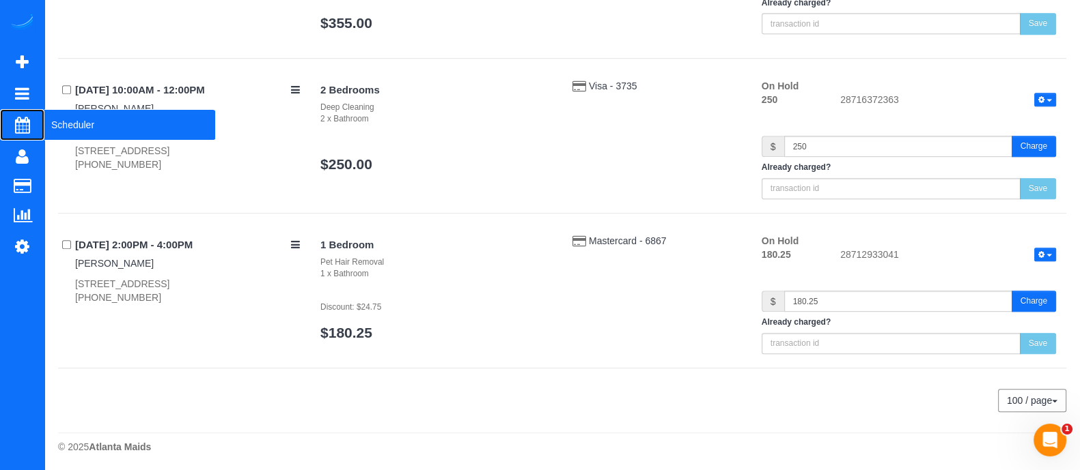
click at [107, 115] on span "Scheduler" at bounding box center [129, 124] width 171 height 31
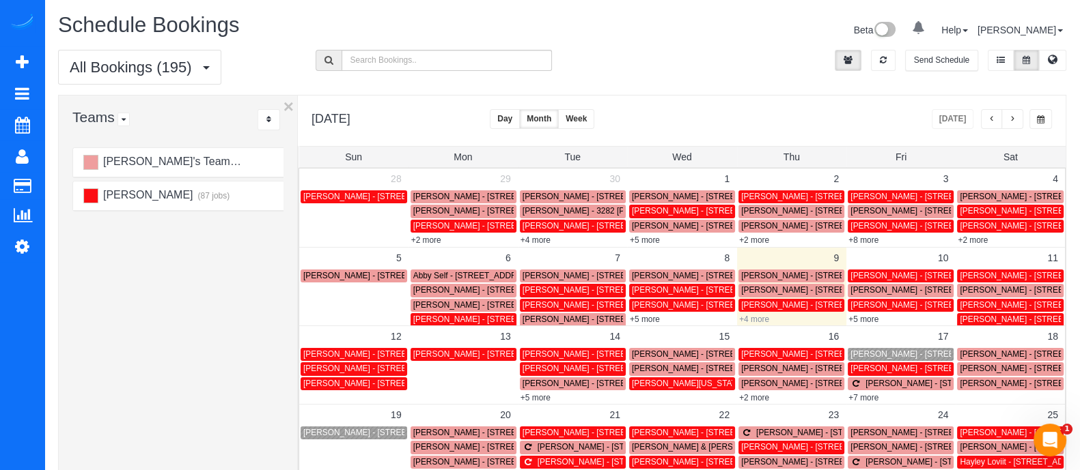
click at [761, 319] on link "+4 more" at bounding box center [754, 320] width 30 height 10
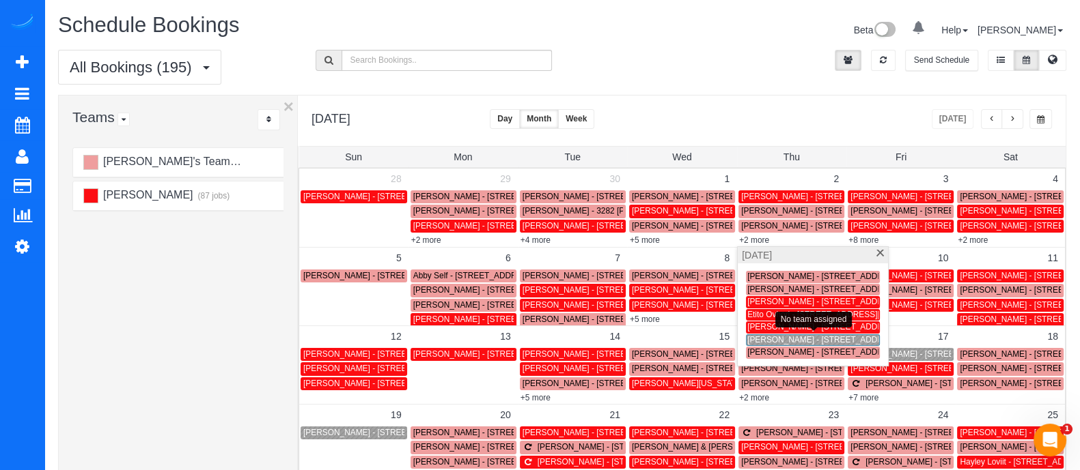
click at [784, 339] on span "Kenneth Panye - 510 Edgewood Ave Seatlanta, Ga 30312 Unit 7, Atlanta, GA 30312" at bounding box center [824, 340] width 154 height 10
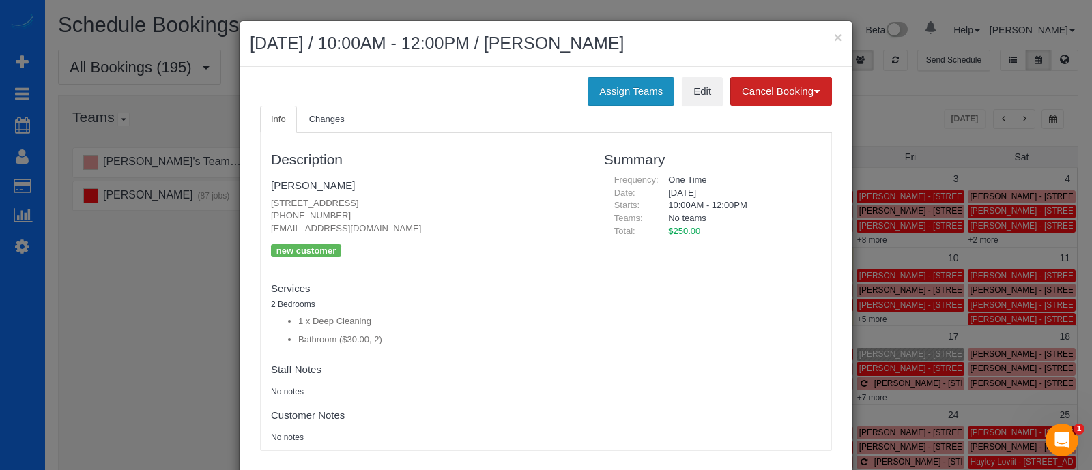
click at [650, 89] on button "Assign Teams" at bounding box center [631, 91] width 87 height 29
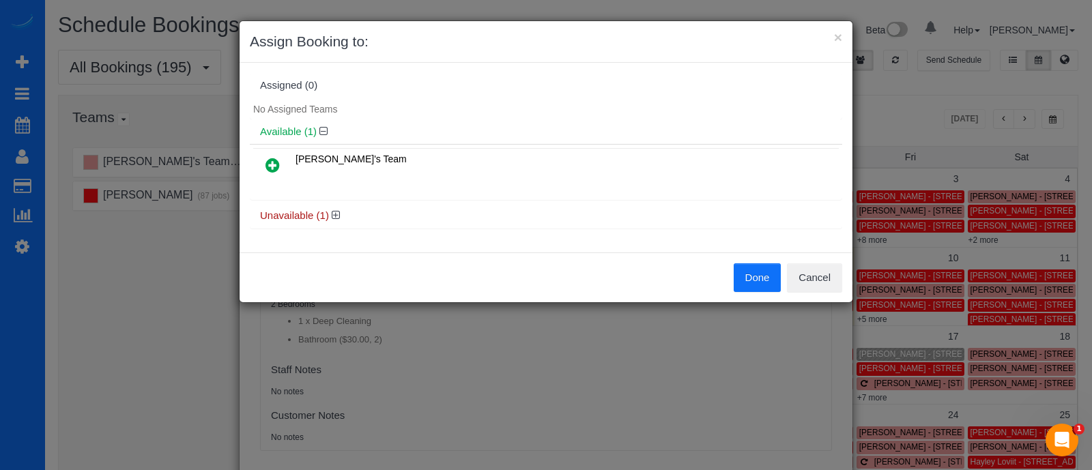
click at [272, 158] on icon at bounding box center [273, 165] width 14 height 16
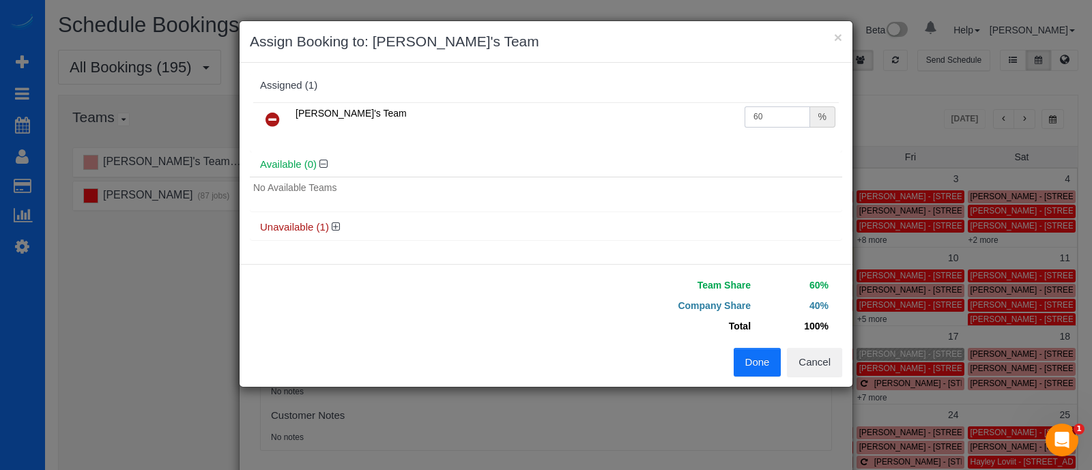
click at [778, 121] on input "60" at bounding box center [778, 117] width 66 height 21
click at [778, 121] on input "text" at bounding box center [778, 117] width 66 height 21
type input "57.6"
click at [758, 353] on button "Done" at bounding box center [758, 362] width 48 height 29
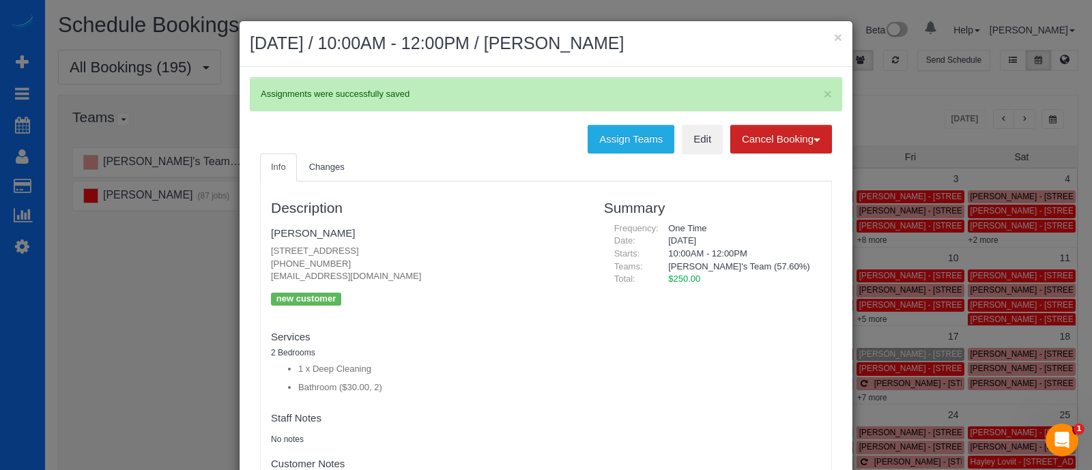
click at [171, 241] on div "× October 09, 2025 / 10:00AM - 12:00PM / Kenneth Panye × Assignments were succe…" at bounding box center [546, 235] width 1092 height 470
click at [834, 37] on button "×" at bounding box center [838, 37] width 8 height 14
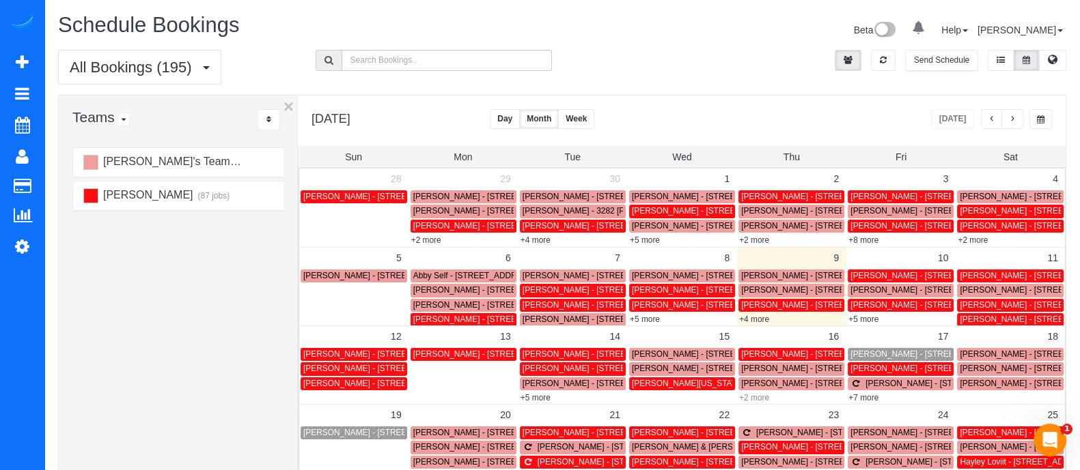
click at [765, 397] on link "+2 more" at bounding box center [754, 398] width 30 height 10
click at [898, 393] on div "+7 more" at bounding box center [900, 398] width 109 height 14
click at [781, 5] on div "Schedule Bookings Beta 0 Your Notifications You have 0 alerts Help Help Docs Ta…" at bounding box center [561, 376] width 1035 height 752
click at [763, 32] on div "Beta 0 Your Notifications You have 0 alerts Help Help Docs Take a Tour Contact …" at bounding box center [819, 32] width 514 height 36
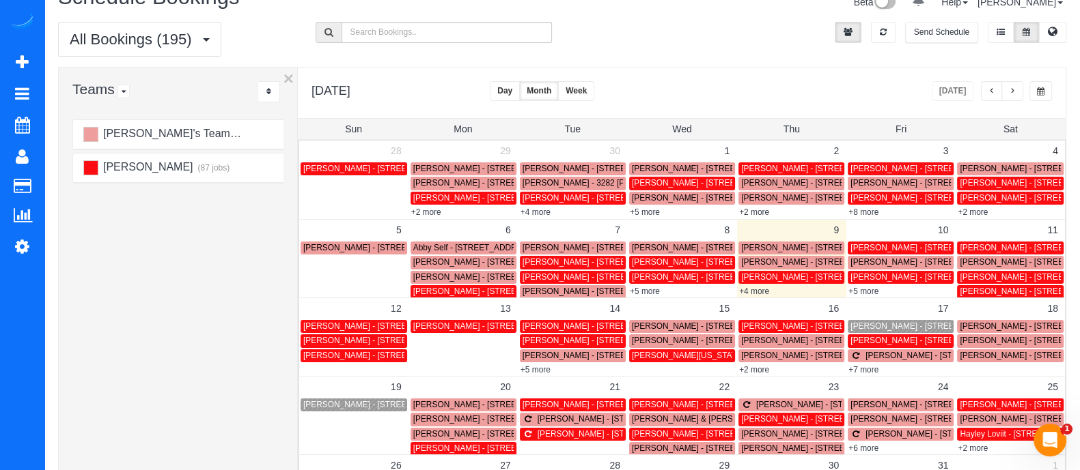
scroll to position [31, 0]
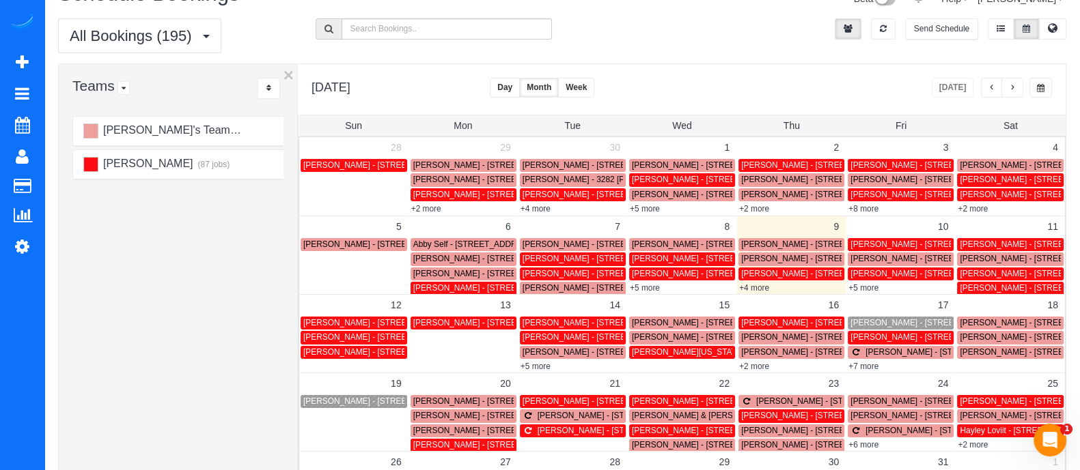
click at [531, 370] on div "+5 more" at bounding box center [572, 366] width 109 height 14
click at [531, 365] on link "+5 more" at bounding box center [535, 367] width 30 height 10
click at [711, 363] on td "Gabrielle Washington - 855 Elderberry Ct Lawrenceville Ga, Lawrenceville, GA 30…" at bounding box center [681, 359] width 109 height 28
click at [716, 357] on link "Gabrielle Washington - 855 Elderberry Ct Lawrenceville Ga, Lawrenceville, GA 30…" at bounding box center [682, 352] width 106 height 13
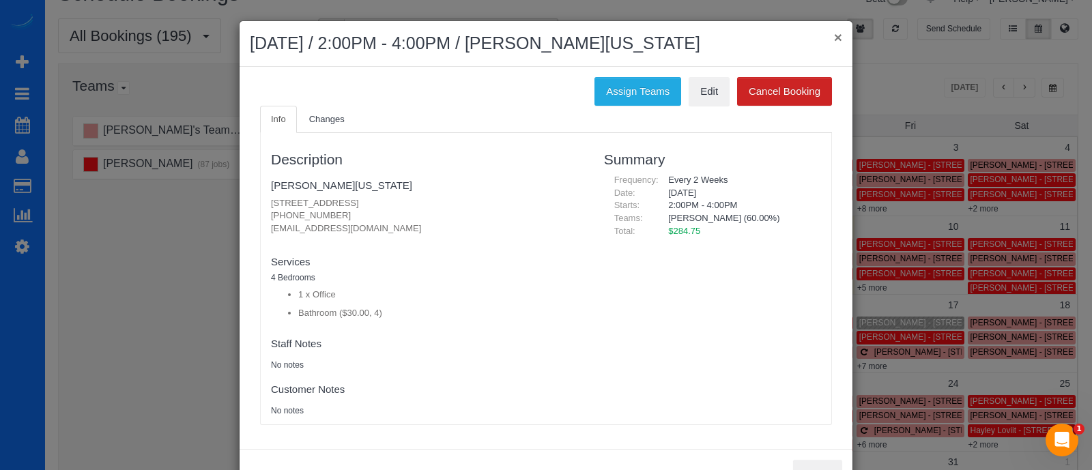
click at [834, 44] on button "×" at bounding box center [838, 37] width 8 height 14
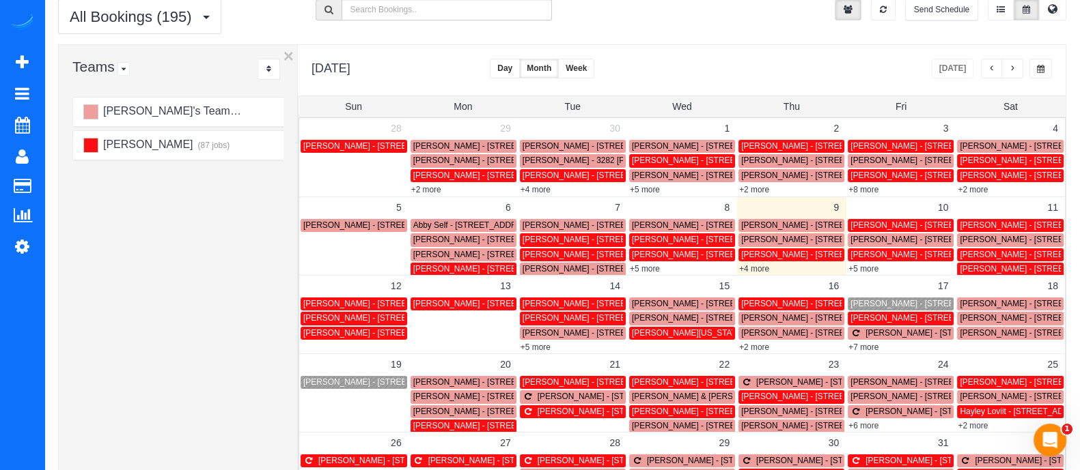
scroll to position [46, 0]
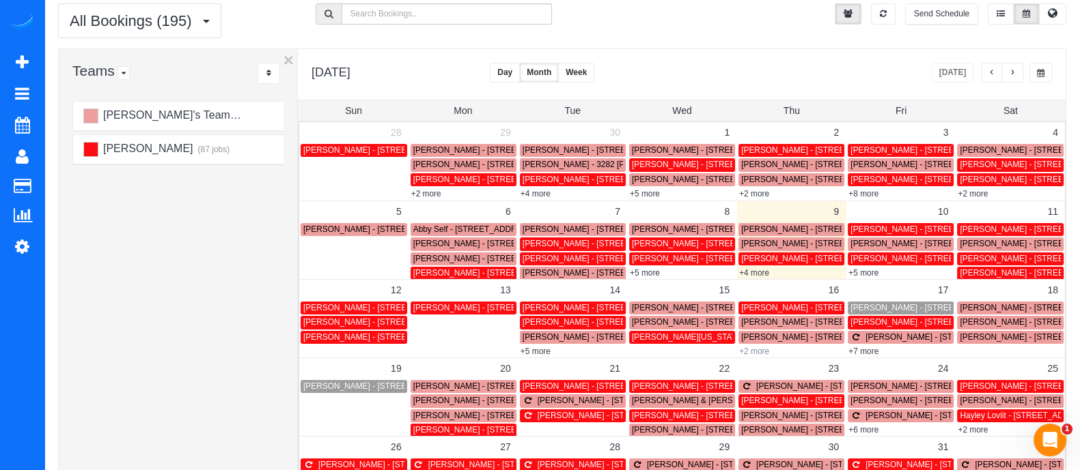
click at [764, 350] on link "+2 more" at bounding box center [754, 352] width 30 height 10
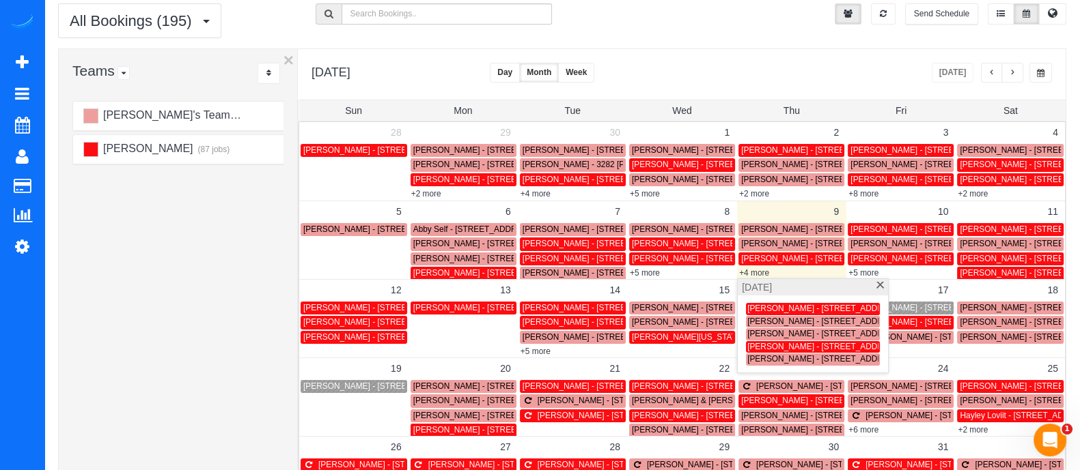
click at [881, 290] on span at bounding box center [880, 286] width 10 height 9
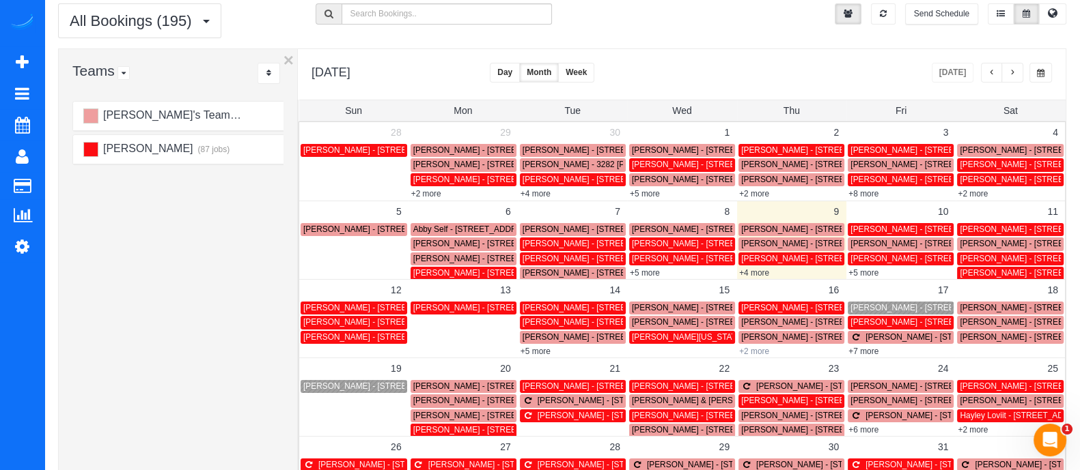
click at [757, 353] on link "+2 more" at bounding box center [754, 352] width 30 height 10
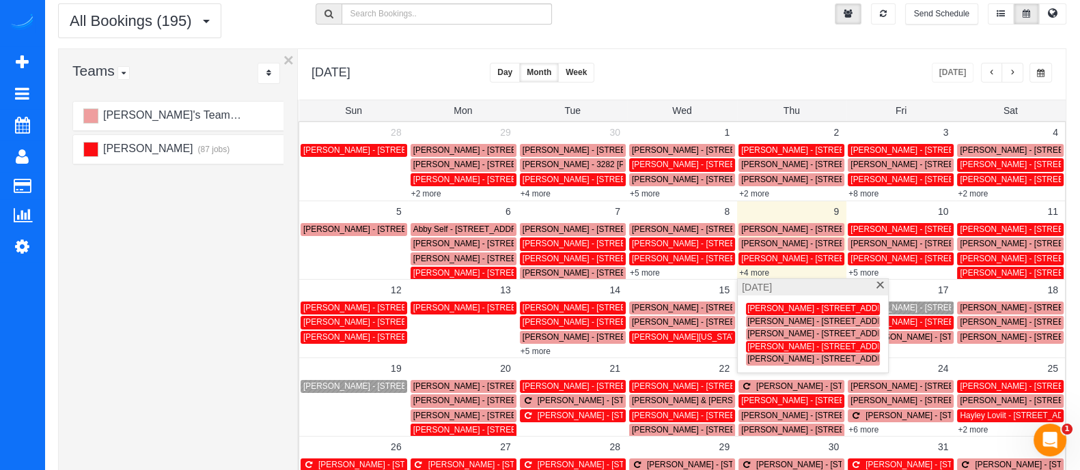
click at [880, 283] on span at bounding box center [880, 286] width 10 height 9
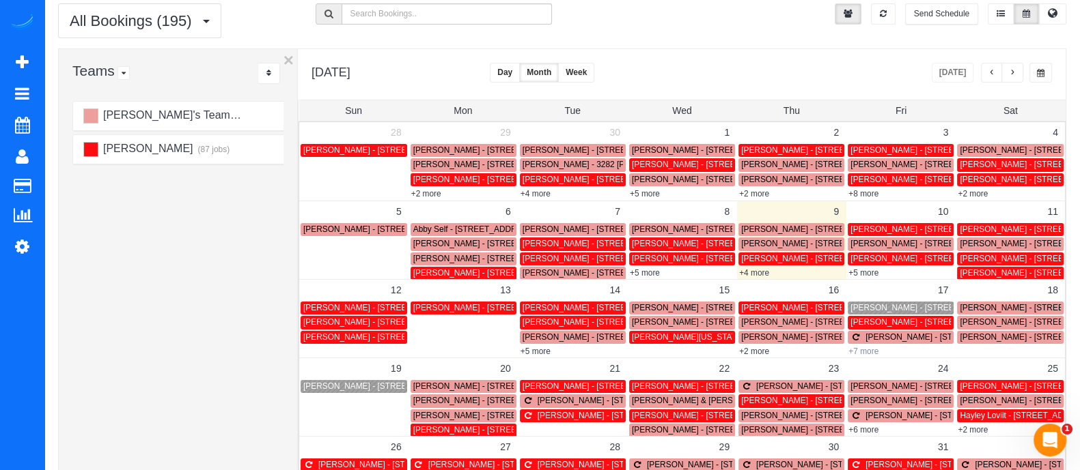
click at [875, 348] on link "+7 more" at bounding box center [863, 352] width 30 height 10
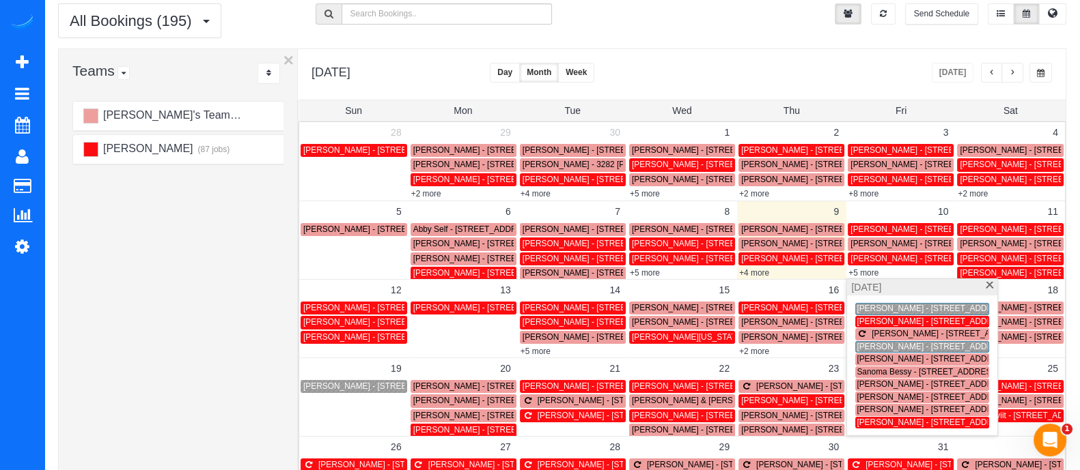
click at [735, 40] on div "All Bookings (195) All Bookings Unassigned Bookings Recurring Bookings New Cust…" at bounding box center [562, 25] width 1028 height 45
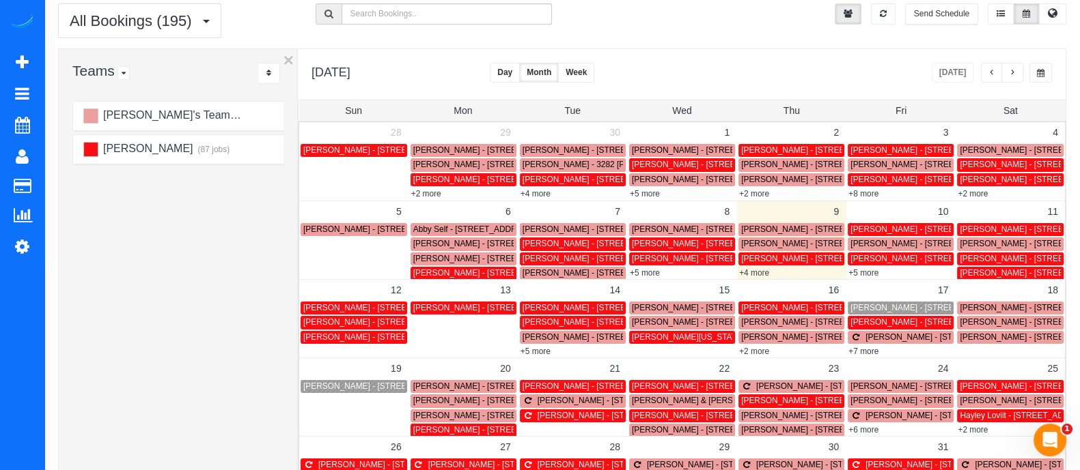
scroll to position [95, 0]
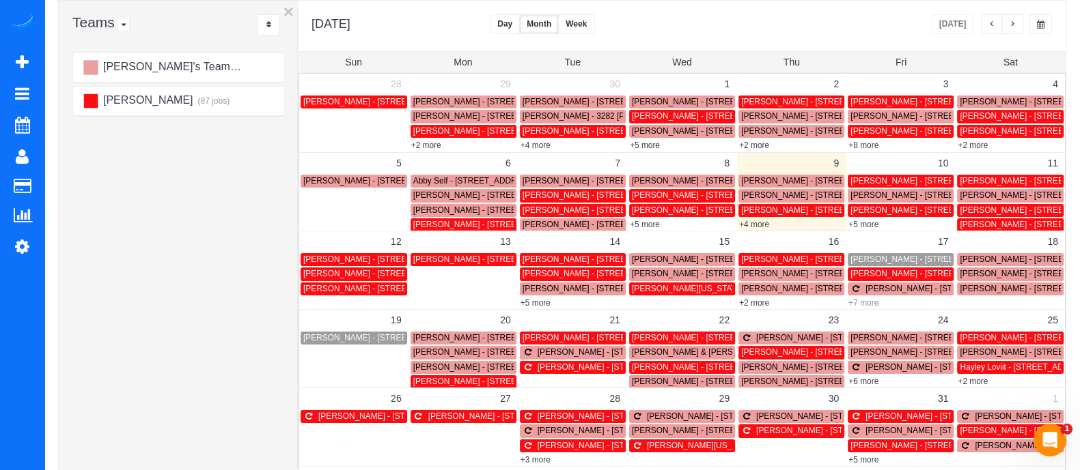
click at [864, 300] on link "+7 more" at bounding box center [863, 303] width 30 height 10
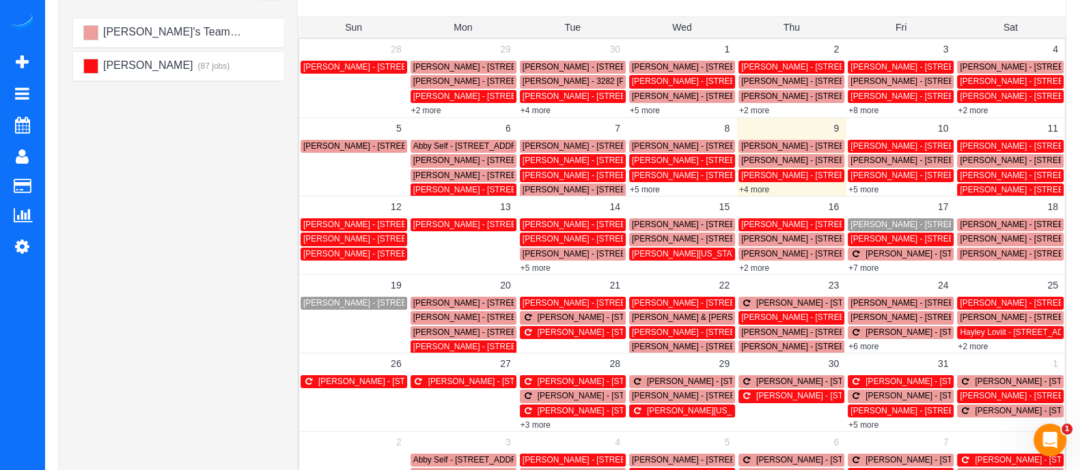
scroll to position [131, 0]
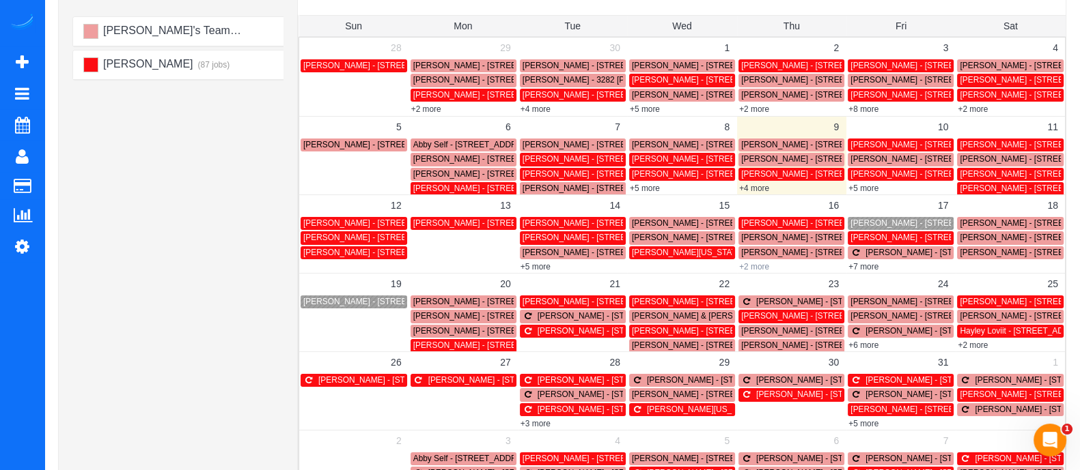
click at [761, 267] on link "+2 more" at bounding box center [754, 267] width 30 height 10
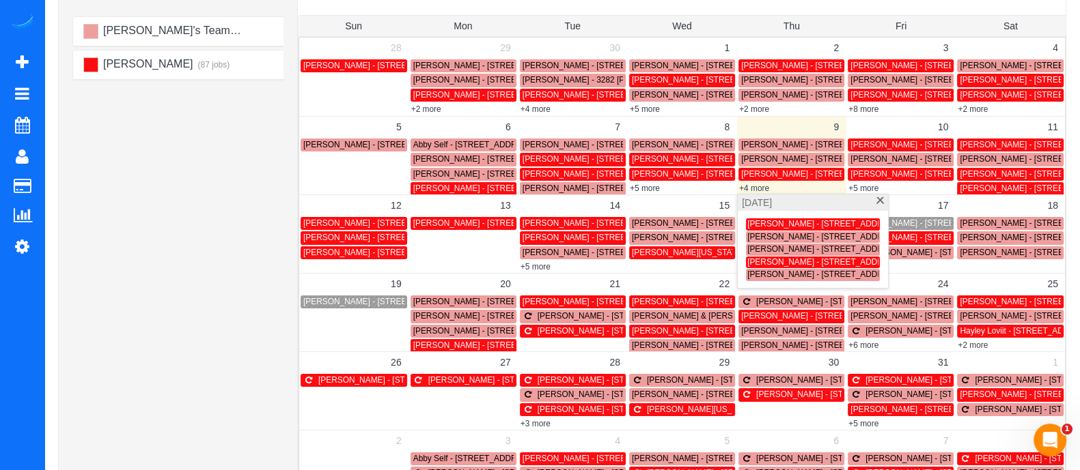
click at [879, 203] on span at bounding box center [880, 201] width 10 height 9
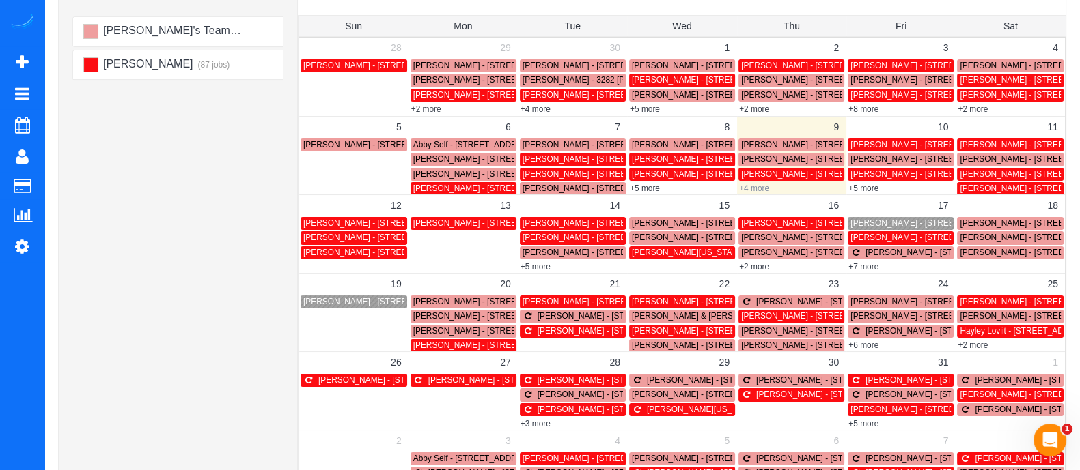
click at [758, 184] on link "+4 more" at bounding box center [754, 189] width 30 height 10
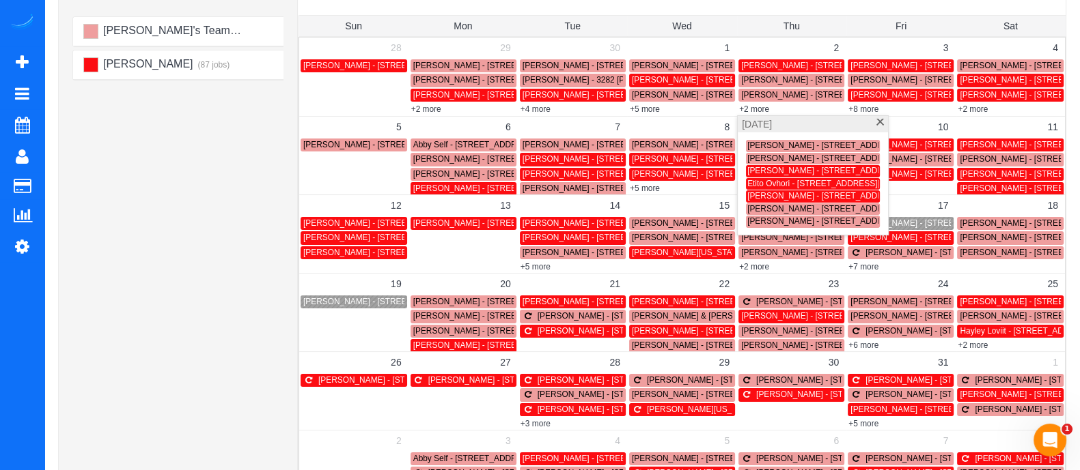
click at [766, 180] on span "Etito Ovhori - 400 Pharr Rd Neatlanta, Ga 30305, Usa 360, Atlanta, GA 30305" at bounding box center [845, 184] width 197 height 10
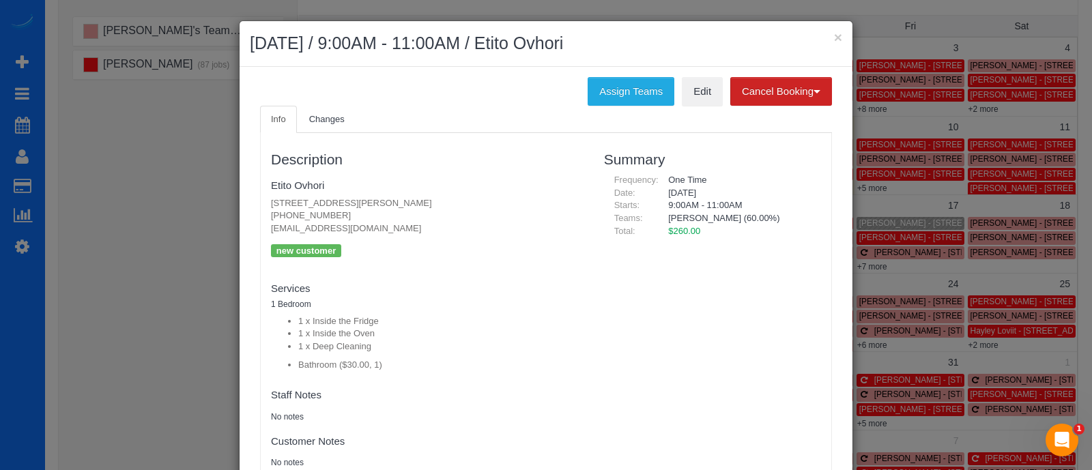
drag, startPoint x: 331, startPoint y: 216, endPoint x: 265, endPoint y: 215, distance: 66.2
click at [271, 215] on p "400 Pharr Rd Neatlanta, Ga 30305, Usa 360, Atlanta, GA 30305 (973) 289-3289 eti…" at bounding box center [427, 216] width 313 height 38
copy p "(973) 289-3289"
click at [834, 34] on button "×" at bounding box center [838, 37] width 8 height 14
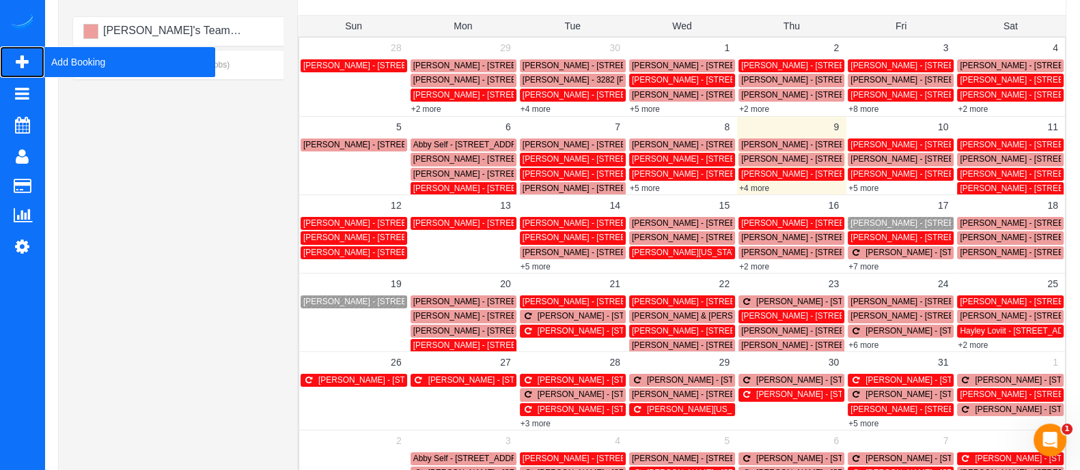
click at [72, 59] on span "Add Booking" at bounding box center [129, 61] width 171 height 31
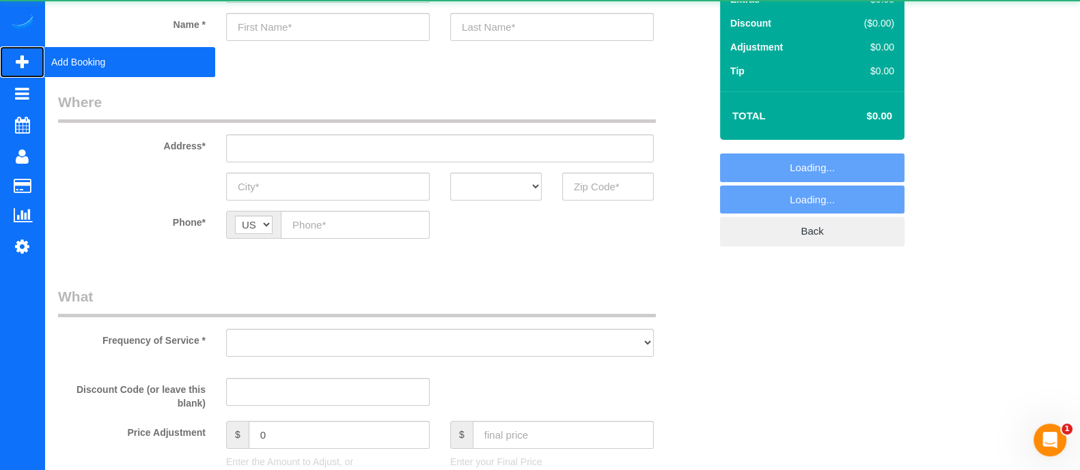
click at [72, 59] on span "Add Booking" at bounding box center [129, 61] width 171 height 31
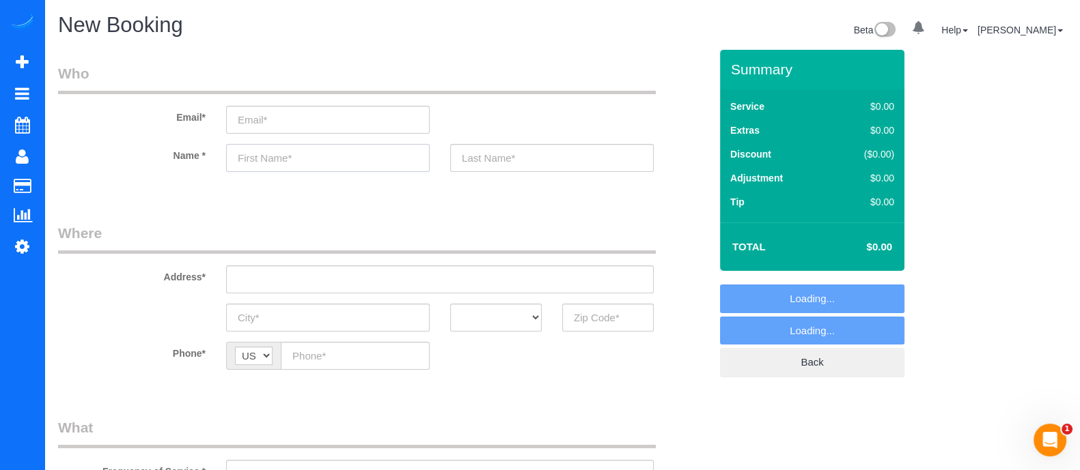
select select "object:5163"
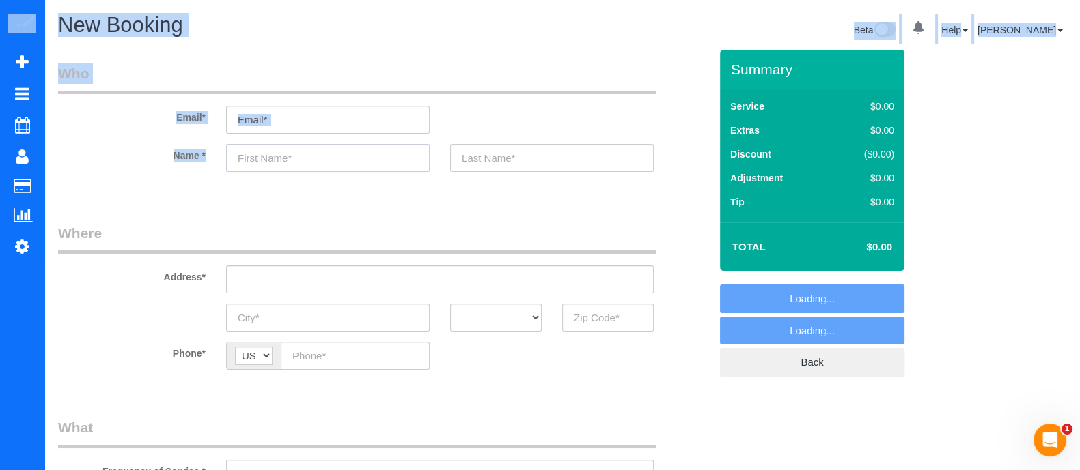
click at [306, 154] on input "text" at bounding box center [327, 158] width 203 height 28
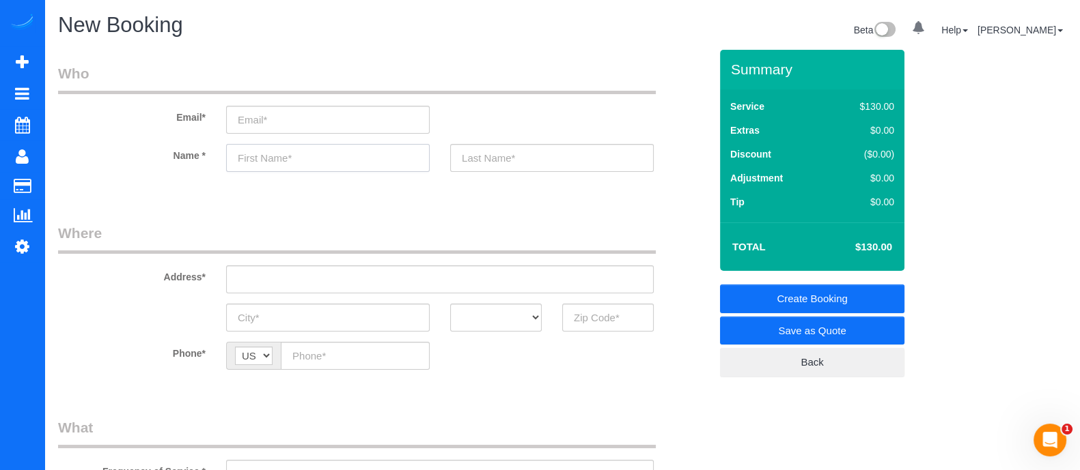
click at [306, 154] on input "text" at bounding box center [327, 158] width 203 height 28
type input "Andrew"
click at [515, 160] on input "text" at bounding box center [551, 158] width 203 height 28
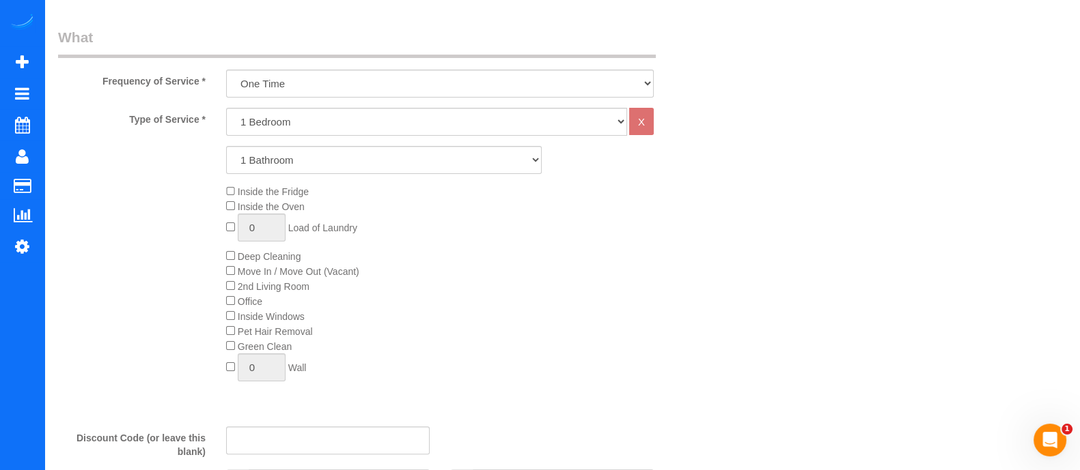
scroll to position [449, 0]
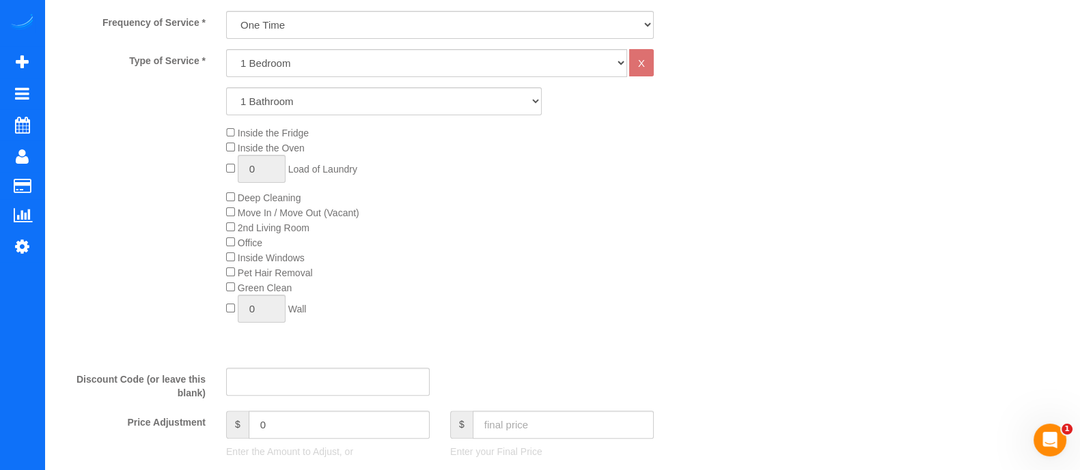
type input "Becker"
click at [297, 70] on select "1 Bedroom 2 Bedrooms 3 Bedrooms 4 Bedrooms 5 Bedrooms 6 Bedrooms" at bounding box center [426, 63] width 401 height 28
click at [226, 49] on select "1 Bedroom 2 Bedrooms 3 Bedrooms 4 Bedrooms 5 Bedrooms 6 Bedrooms" at bounding box center [426, 63] width 401 height 28
click at [229, 206] on div "Inside the Fridge Inside the Oven 0 Load of Laundry Deep Cleaning Move In / Mov…" at bounding box center [468, 228] width 504 height 204
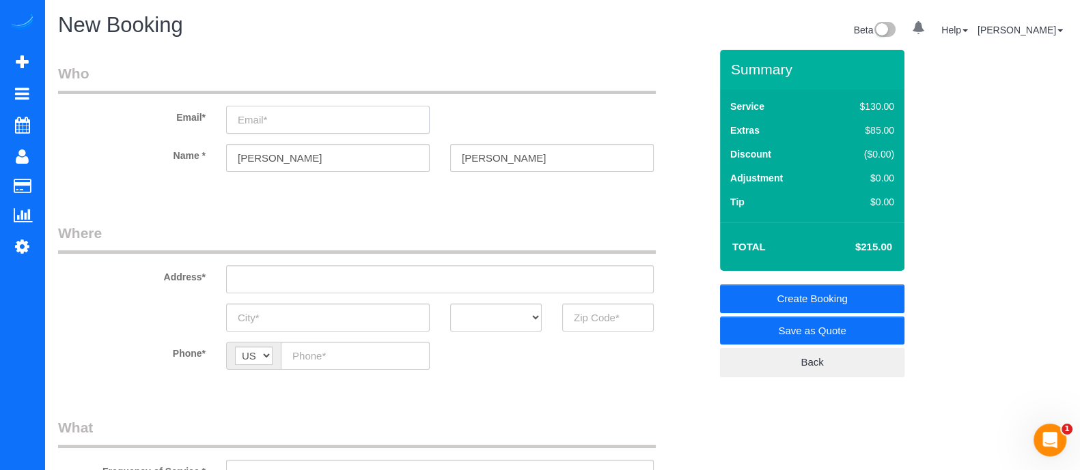
click at [304, 124] on input "email" at bounding box center [327, 120] width 203 height 28
type input "andrew.becker1112@gmail.com"
click at [339, 271] on input "text" at bounding box center [439, 280] width 427 height 28
click at [266, 277] on input "61 16t ne unit 7" at bounding box center [439, 280] width 427 height 28
drag, startPoint x: 284, startPoint y: 278, endPoint x: 195, endPoint y: 274, distance: 89.5
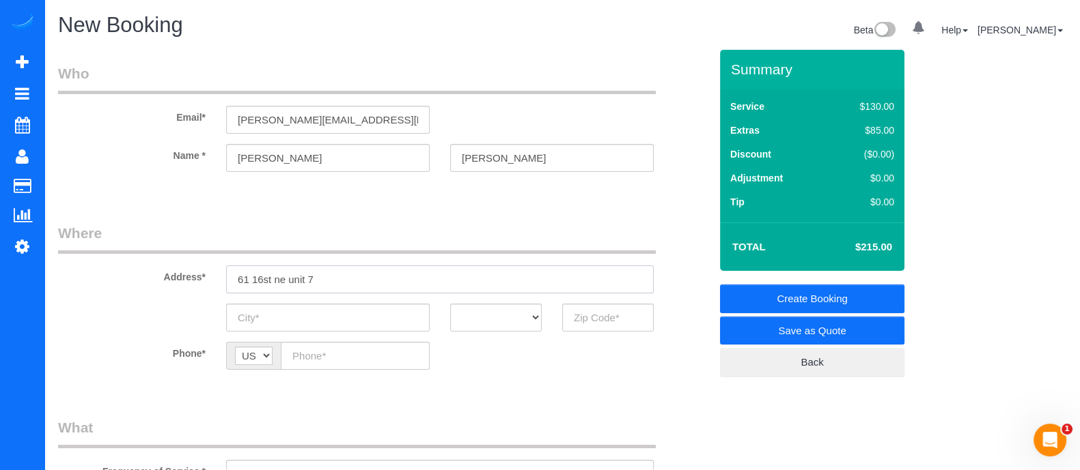
click at [195, 274] on div "Address* 61 16st ne unit 7" at bounding box center [384, 258] width 672 height 70
paste input "th St NEAtlanta, GA 30309,"
type input "61 16th St NEAtlanta, GA 30309, unit 7"
type input "a"
type input "[GEOGRAPHIC_DATA]"
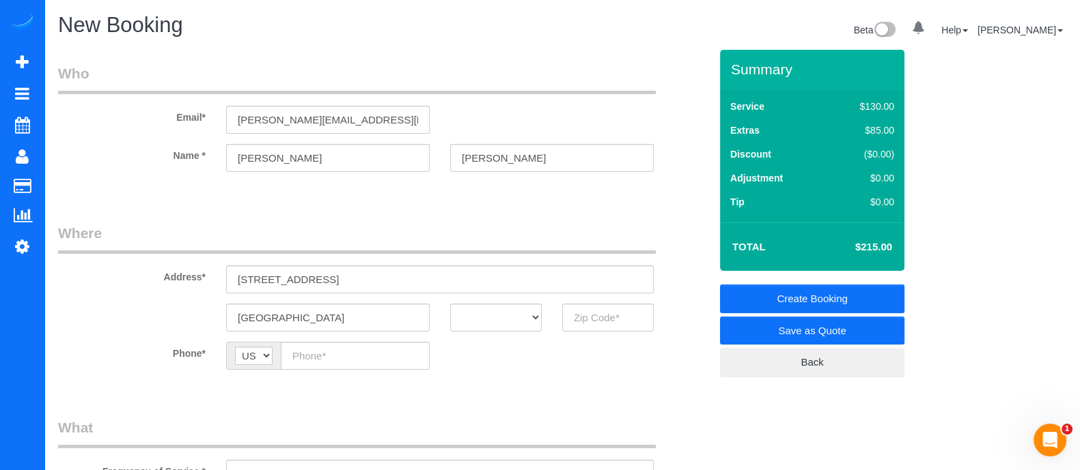
drag, startPoint x: 550, startPoint y: 306, endPoint x: 520, endPoint y: 322, distance: 33.9
click at [520, 322] on div "AK AL AR AZ CA CO CT DC DE FL GA HI IA ID IL IN KS KY LA MA MD ME MI MN MO MS M…" at bounding box center [496, 318] width 112 height 28
drag, startPoint x: 520, startPoint y: 322, endPoint x: 495, endPoint y: 134, distance: 189.5
select select "GA"
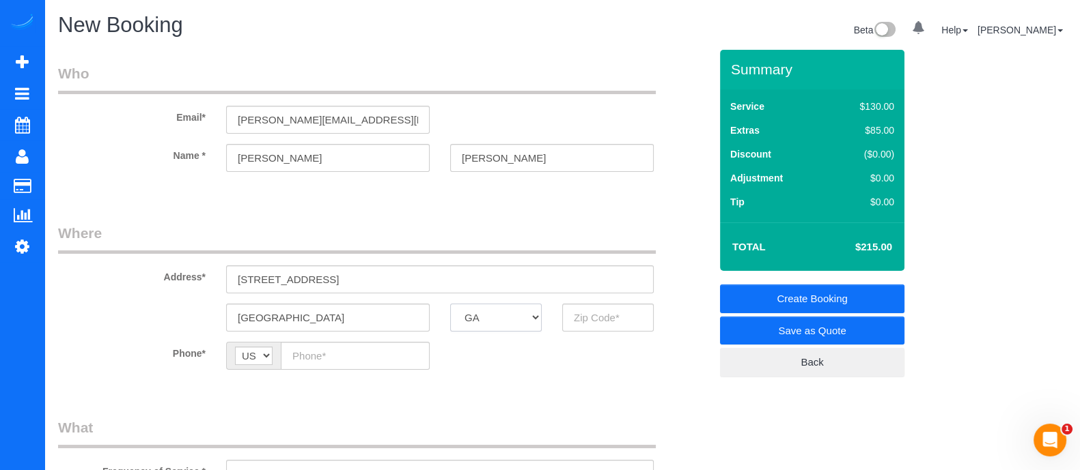
click at [450, 304] on select "AK AL AR AZ CA CO CT DC DE FL GA HI IA ID IL IN KS KY LA MA MD ME MI MN MO MS M…" at bounding box center [495, 318] width 91 height 28
click at [595, 329] on input "text" at bounding box center [607, 318] width 91 height 28
type input "30309"
paste input "(704) 877-0927"
click at [360, 351] on input "(704) 877-0927" at bounding box center [355, 356] width 149 height 28
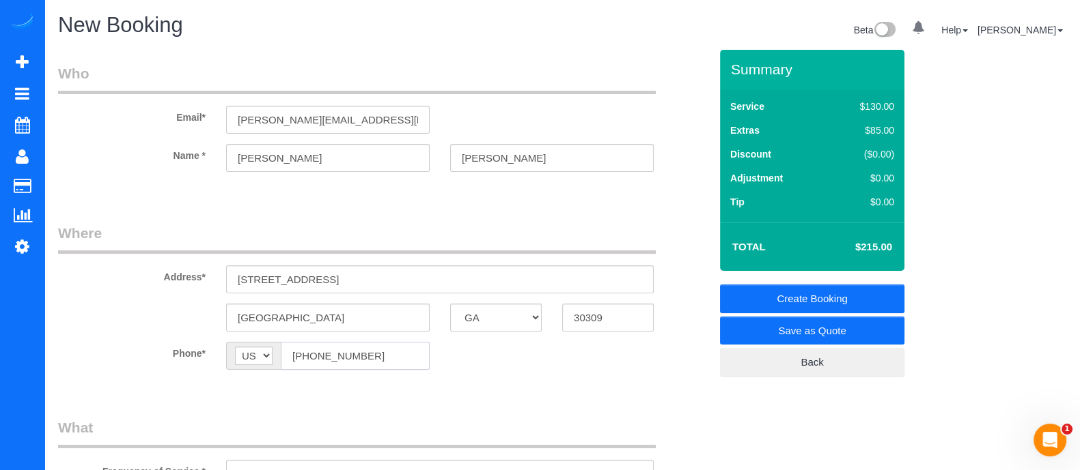
type input "(704) 877-0927"
drag, startPoint x: 496, startPoint y: 155, endPoint x: 430, endPoint y: 158, distance: 66.3
click at [430, 158] on div "Name * Andrew Becker" at bounding box center [384, 158] width 672 height 28
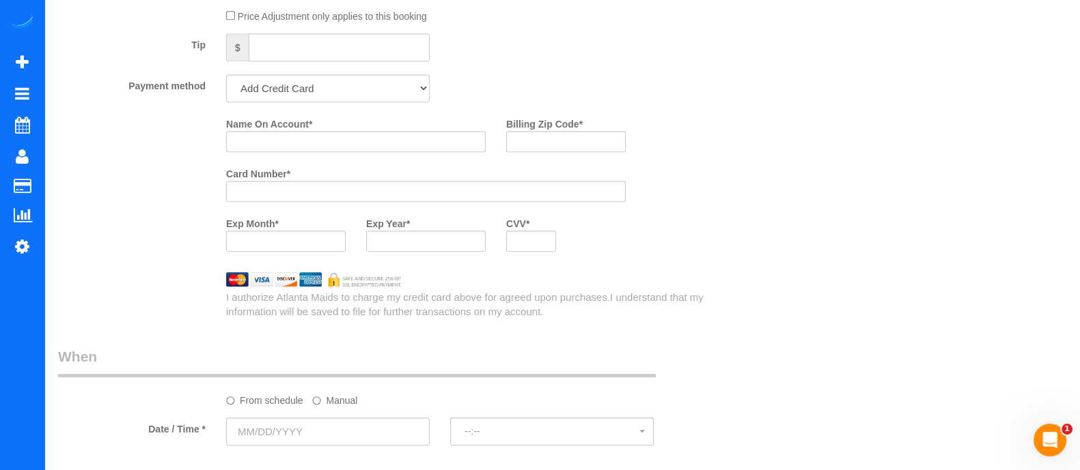
scroll to position [990, 0]
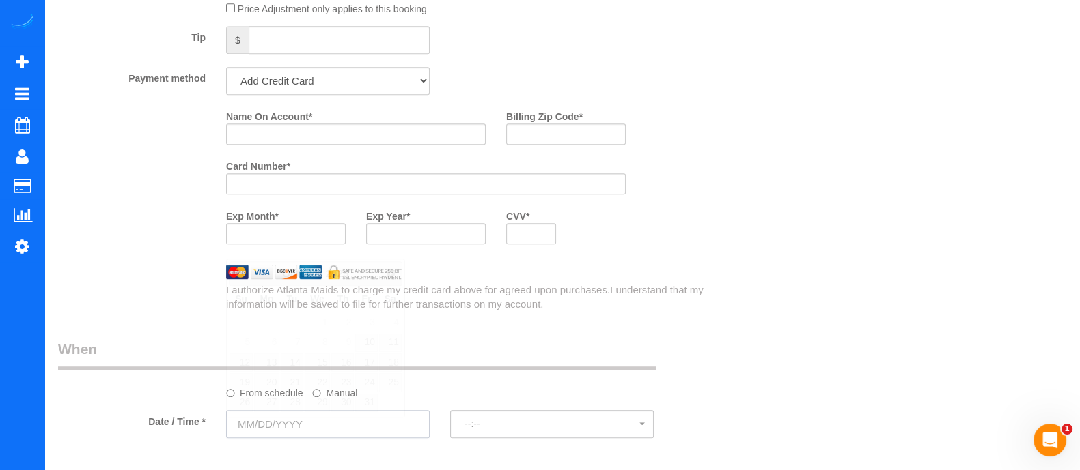
click at [382, 421] on input "text" at bounding box center [327, 424] width 203 height 28
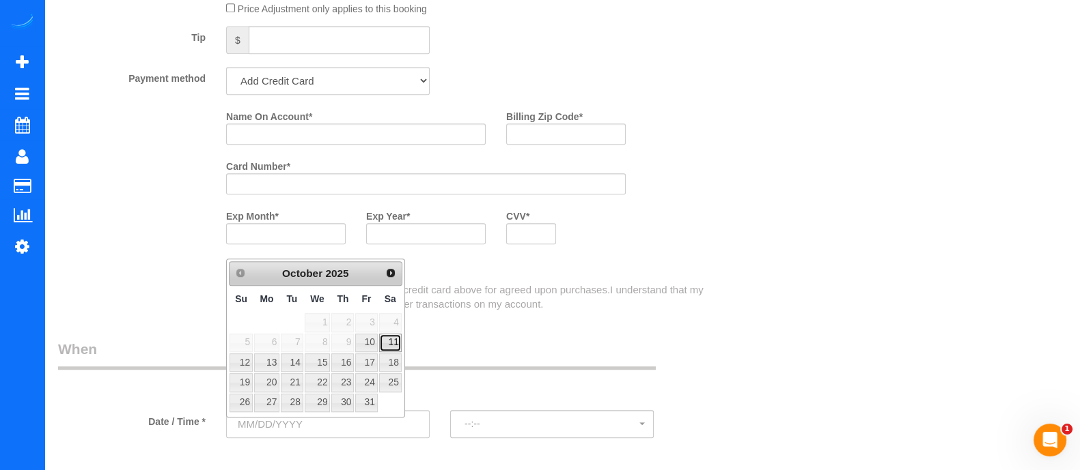
click at [394, 342] on link "11" at bounding box center [390, 343] width 23 height 18
type input "10/11/2025"
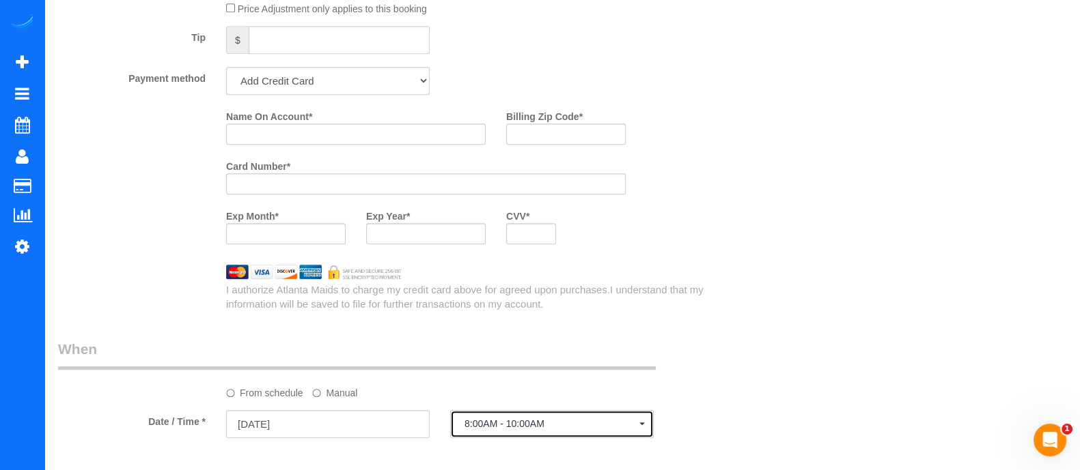
click at [546, 423] on span "8:00AM - 10:00AM" at bounding box center [551, 424] width 175 height 11
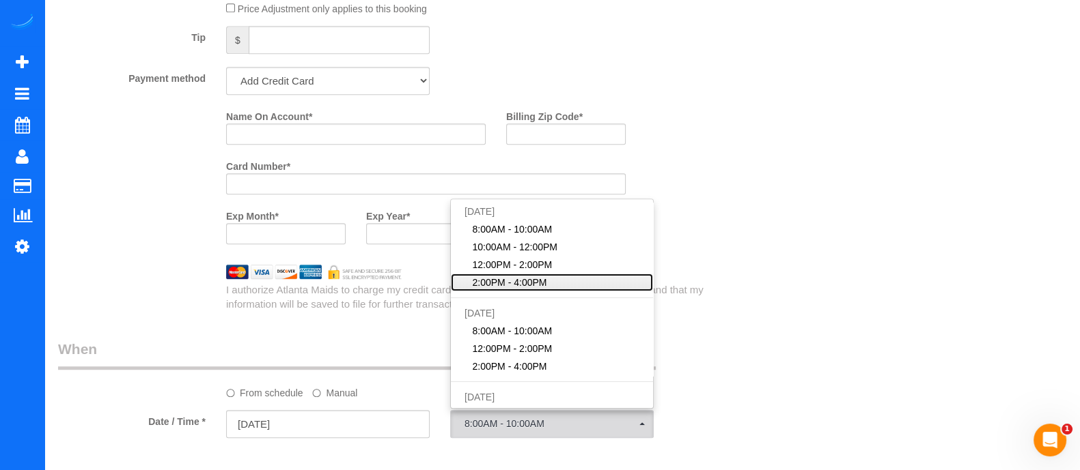
click at [493, 285] on span "2:00PM - 4:00PM" at bounding box center [509, 283] width 74 height 14
select select "spot4"
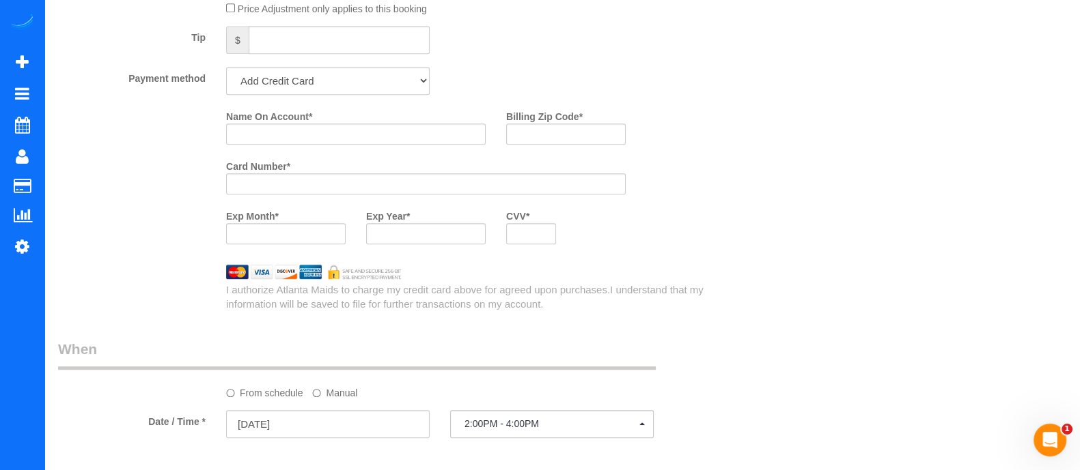
drag, startPoint x: 351, startPoint y: 126, endPoint x: 351, endPoint y: 134, distance: 7.5
click at [351, 134] on div "Name On Account *" at bounding box center [356, 125] width 280 height 40
click at [351, 134] on input "A" at bounding box center [355, 134] width 259 height 21
type input "Andrew Becker"
click at [553, 145] on input "Billing Zip Code *" at bounding box center [565, 134] width 119 height 21
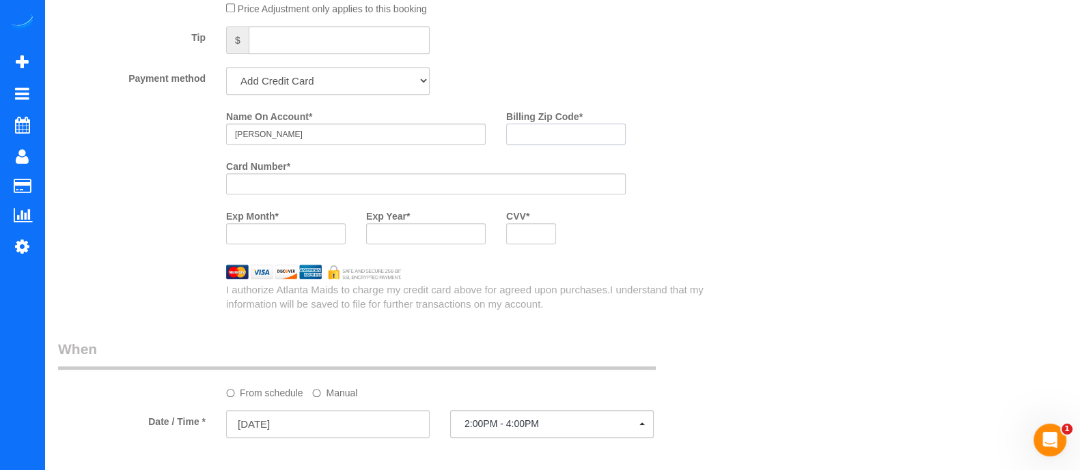
type input "3"
type input "30309"
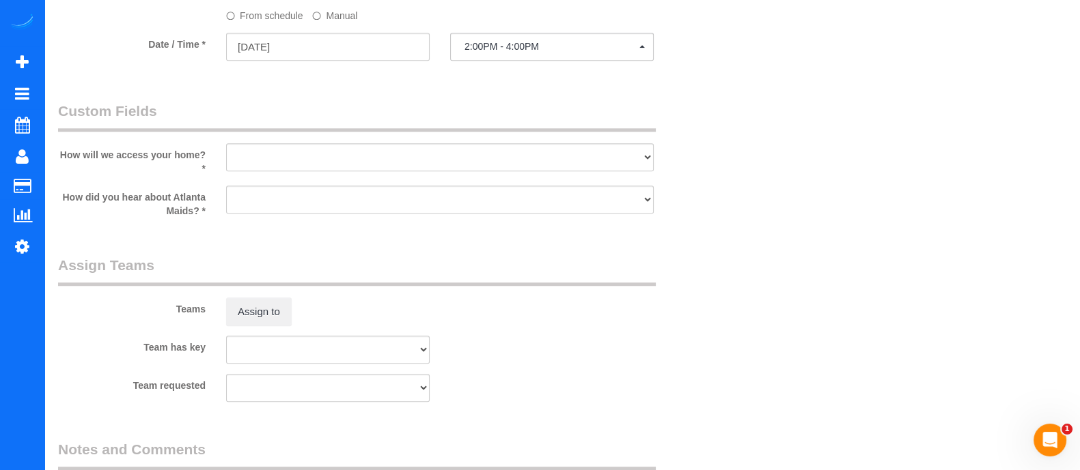
scroll to position [1413, 0]
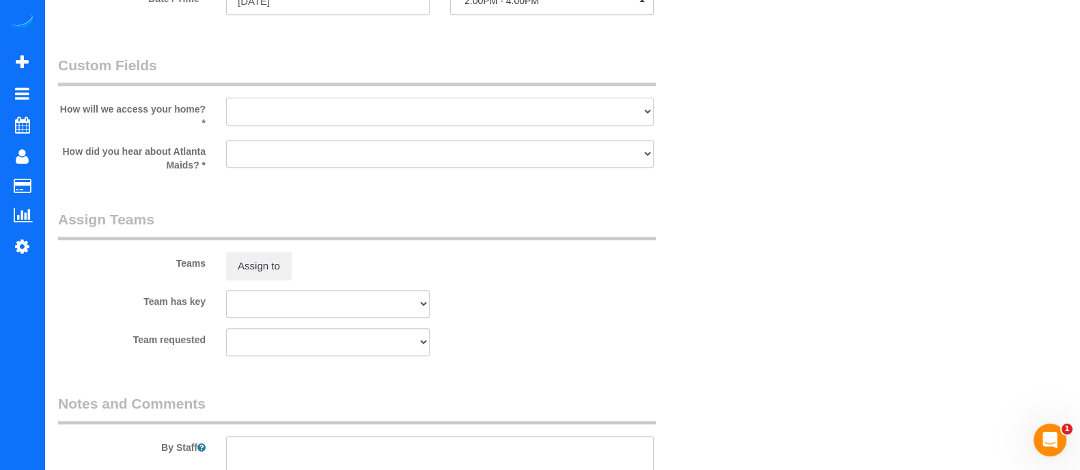
click at [511, 107] on select "I will leave a key I will provide an access code Someone will be home Go to apa…" at bounding box center [439, 112] width 427 height 28
select select "number:2"
click at [226, 103] on select "I will leave a key I will provide an access code Someone will be home Go to apa…" at bounding box center [439, 112] width 427 height 28
click at [373, 156] on select "Google Yelp From a friend Social media Other" at bounding box center [439, 154] width 427 height 28
select select "number:6"
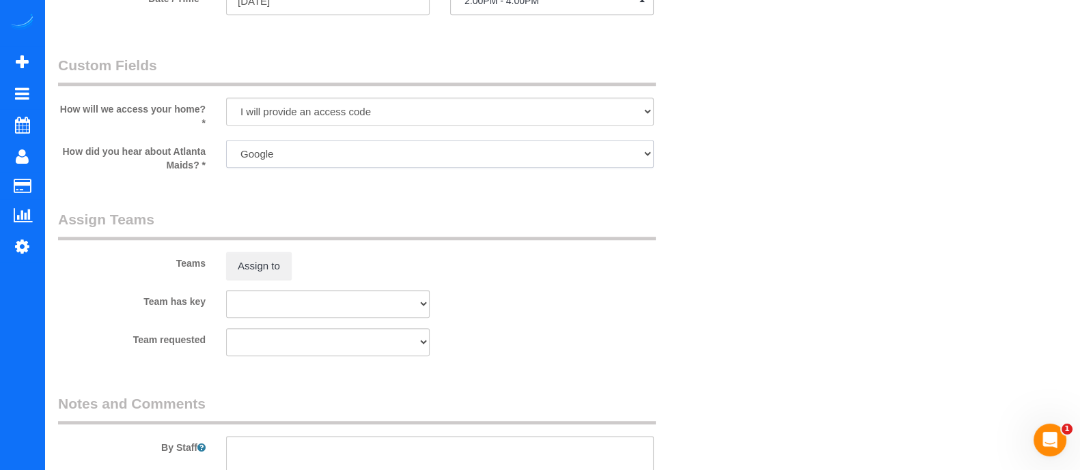
click at [226, 145] on select "Google Yelp From a friend Social media Other" at bounding box center [439, 154] width 427 height 28
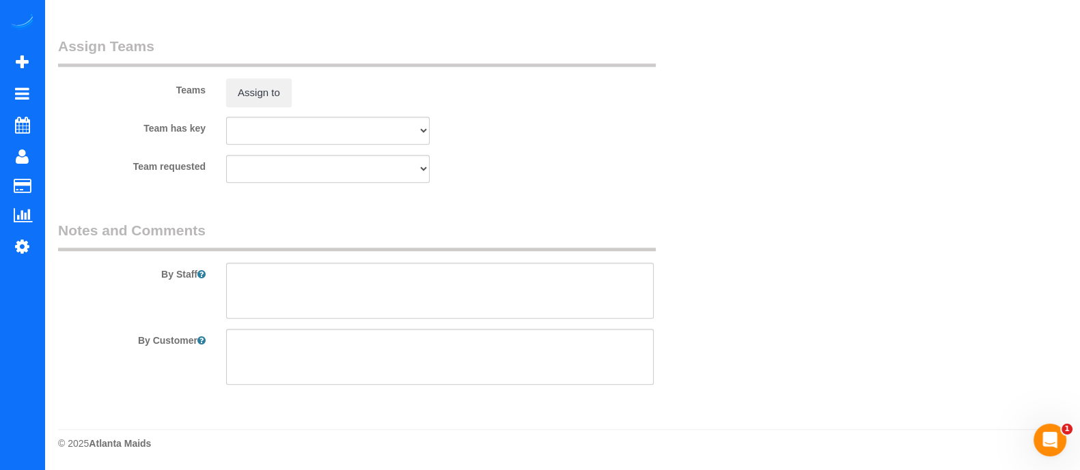
scroll to position [0, 0]
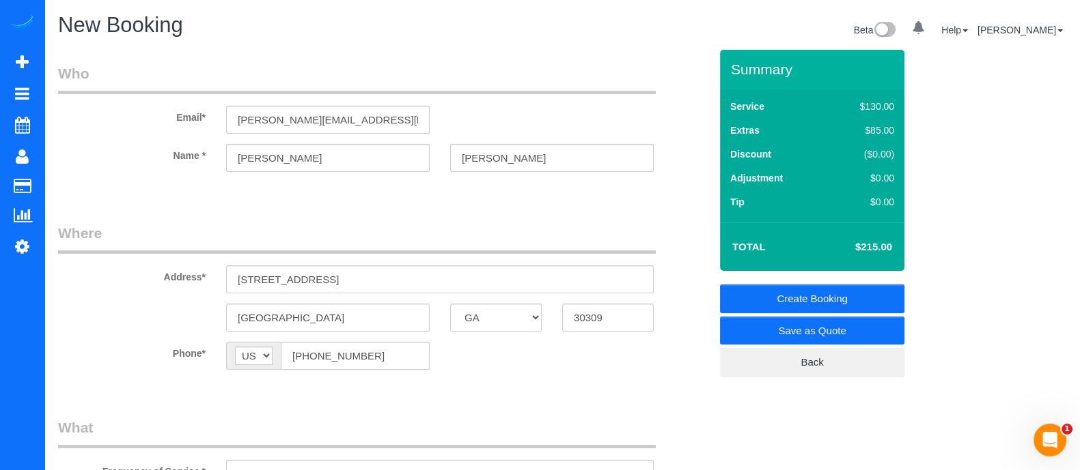
click at [829, 291] on link "Create Booking" at bounding box center [812, 299] width 184 height 29
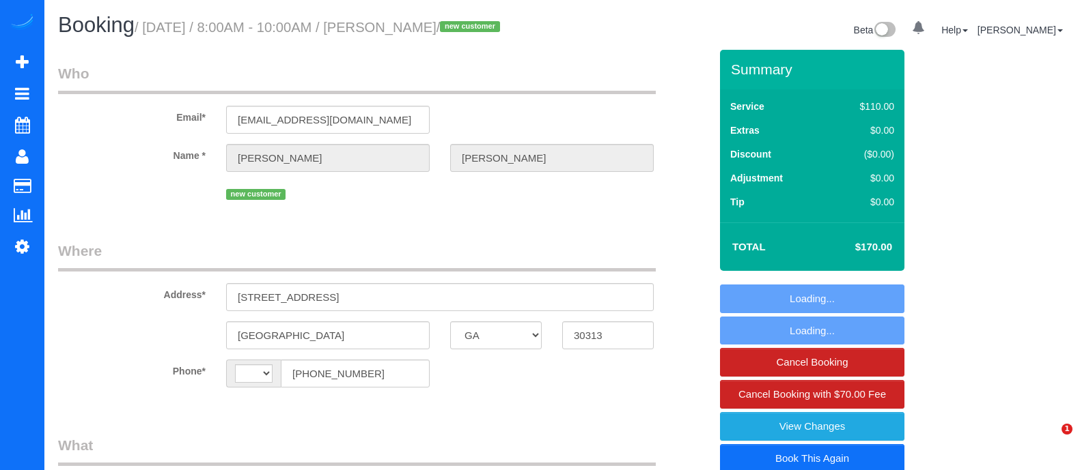
select select "GA"
select select "string:fspay-bc49f0d2-f183-430b-ba31-e7e98926c084"
select select "number:3"
select select "number:8"
select select "string:[GEOGRAPHIC_DATA]"
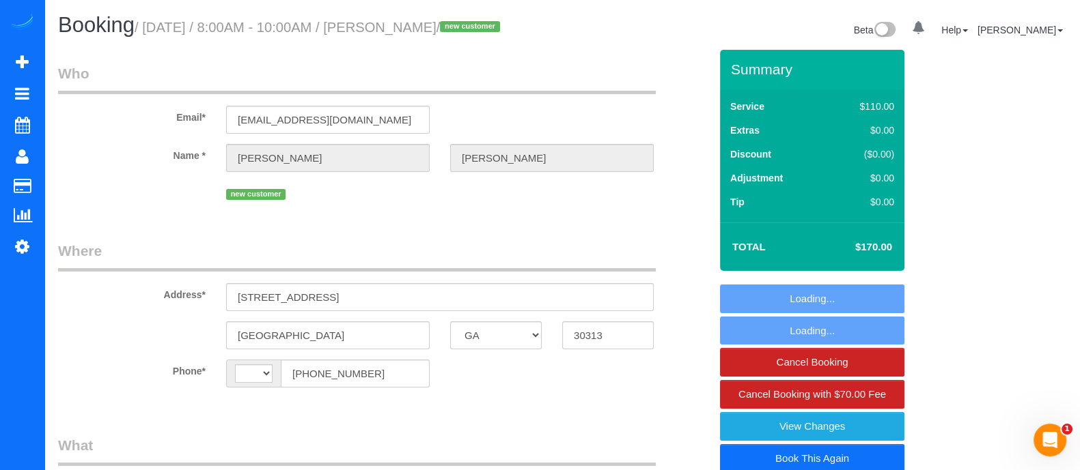
select select "object:663"
select select "spot1"
select select "2"
select select "object:762"
select select "2"
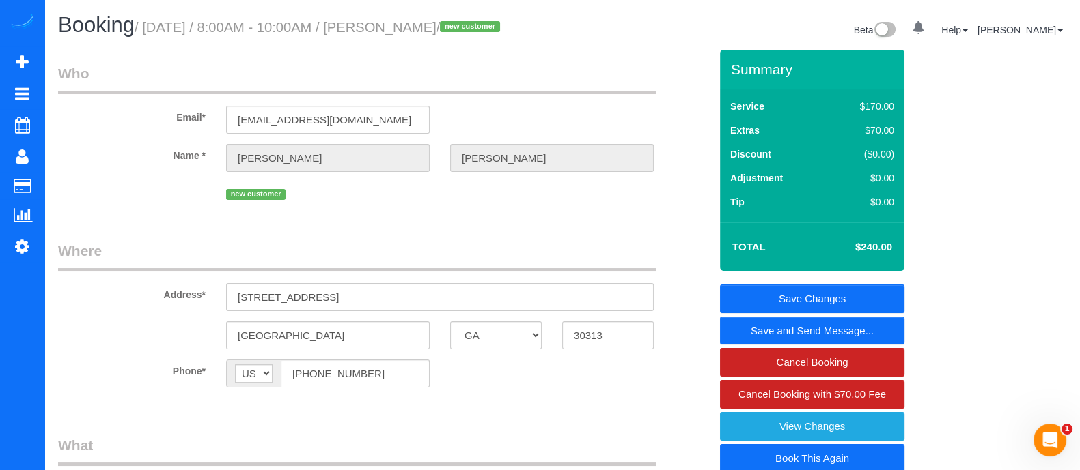
click at [778, 330] on link "Save and Send Message..." at bounding box center [812, 331] width 184 height 29
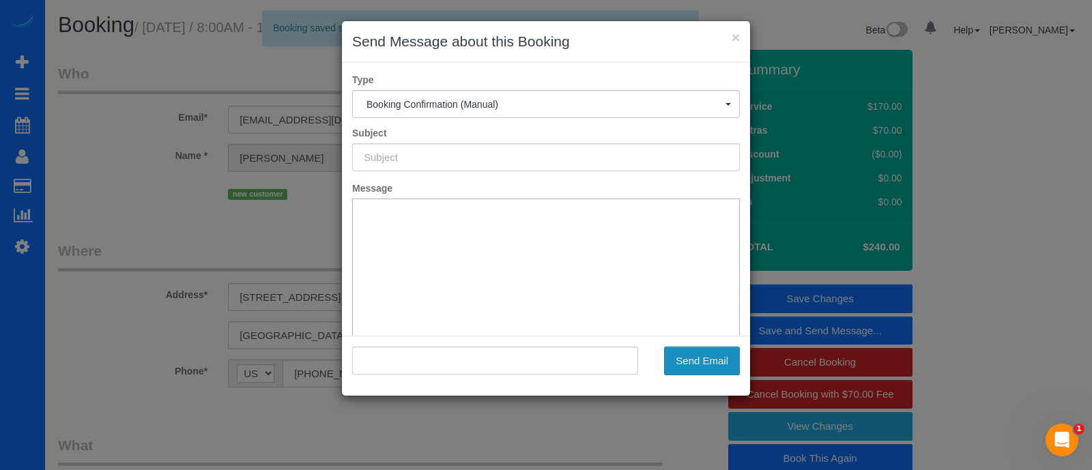
type input "Booking Confirmed!"
type input ""[PERSON_NAME]" <[EMAIL_ADDRESS][DOMAIN_NAME]>"
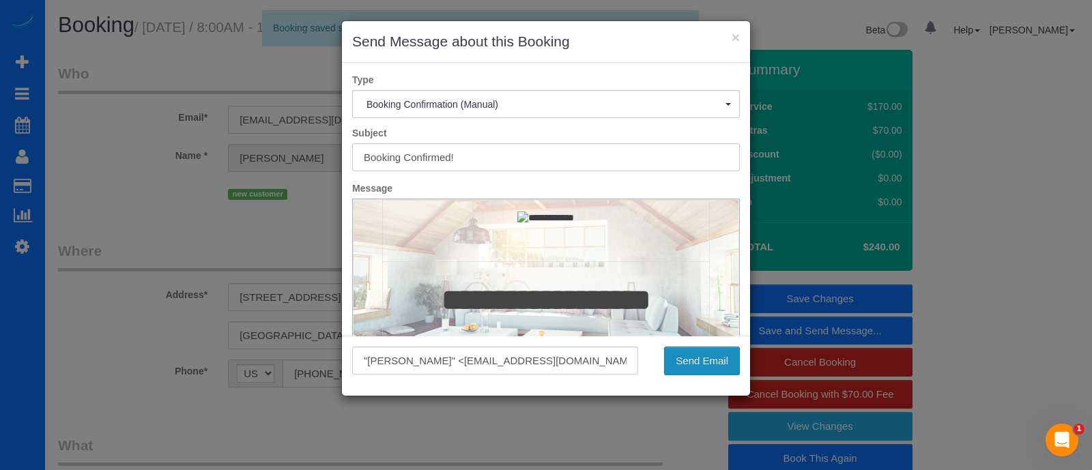
click at [728, 369] on button "Send Email" at bounding box center [702, 361] width 76 height 29
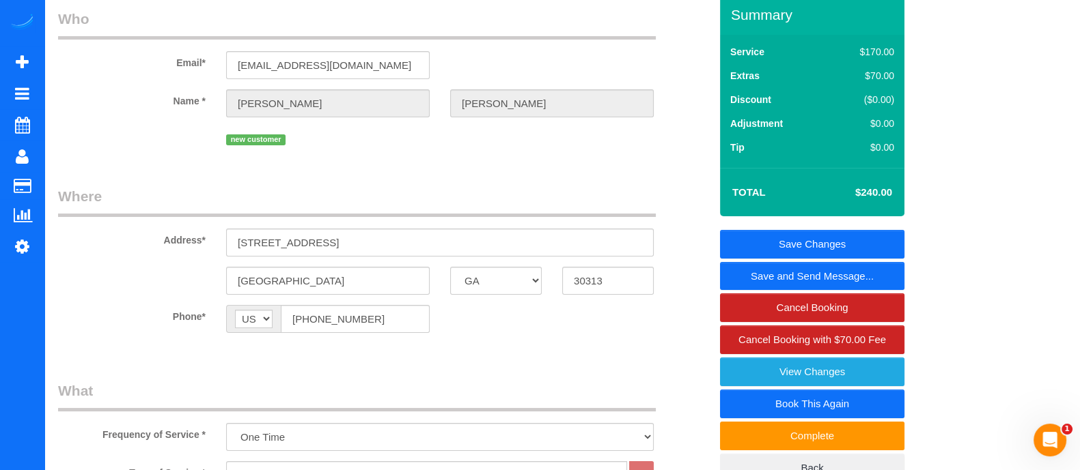
scroll to position [102, 0]
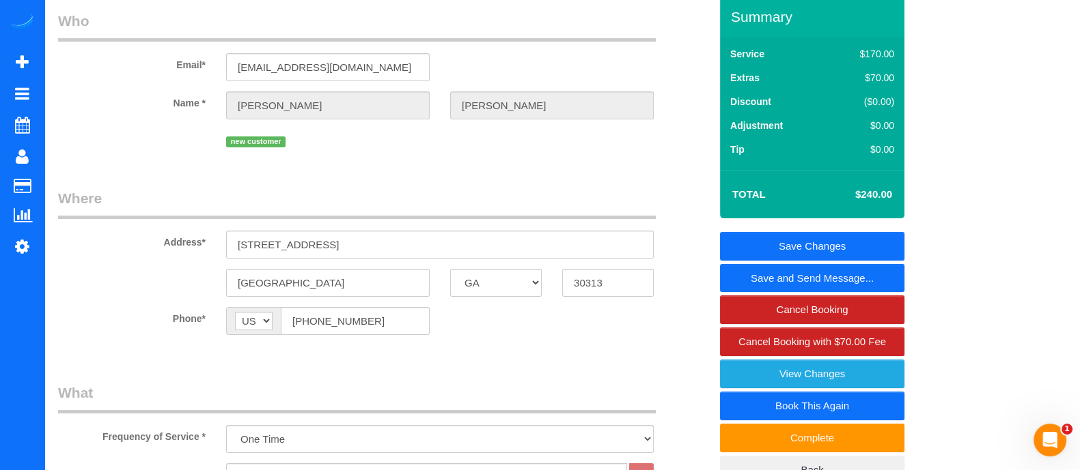
click at [832, 280] on link "Save and Send Message..." at bounding box center [812, 278] width 184 height 29
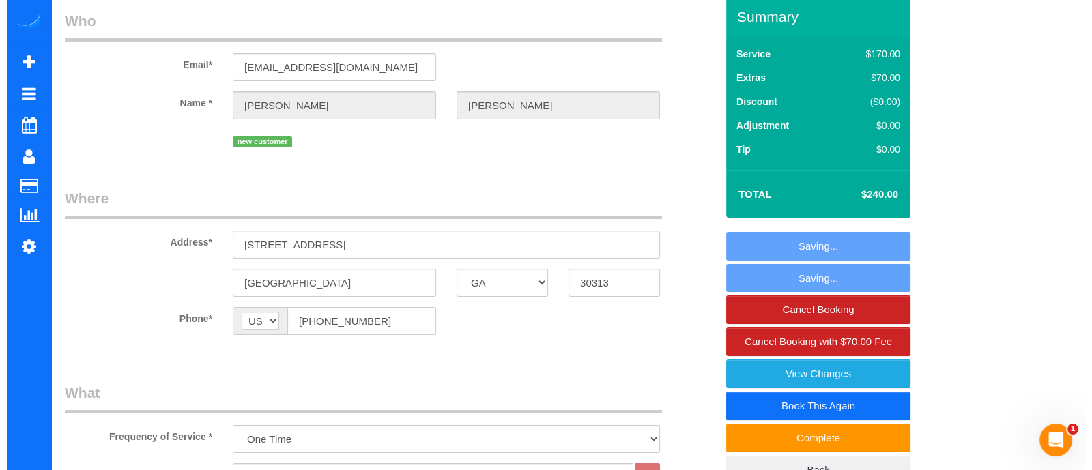
scroll to position [53, 0]
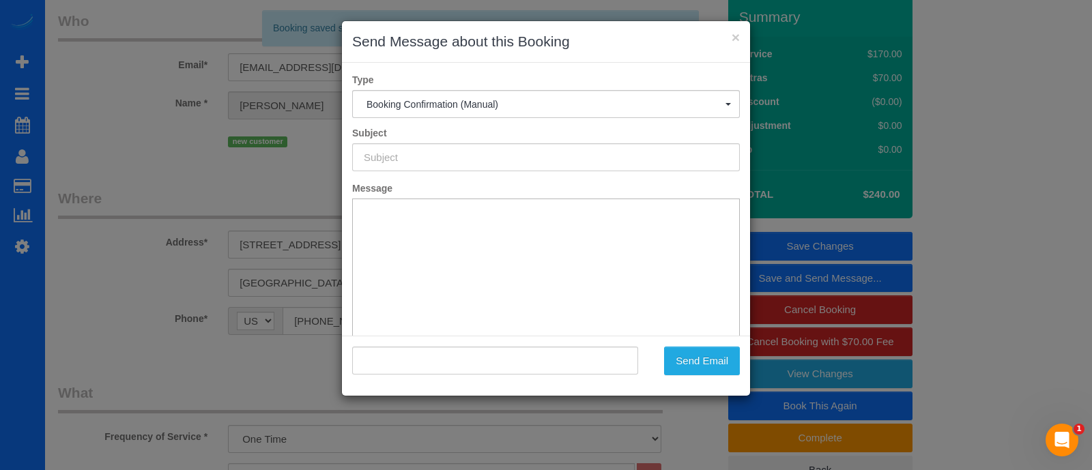
type input "Booking Confirmed!"
type input ""[PERSON_NAME]" <[EMAIL_ADDRESS][DOMAIN_NAME]>"
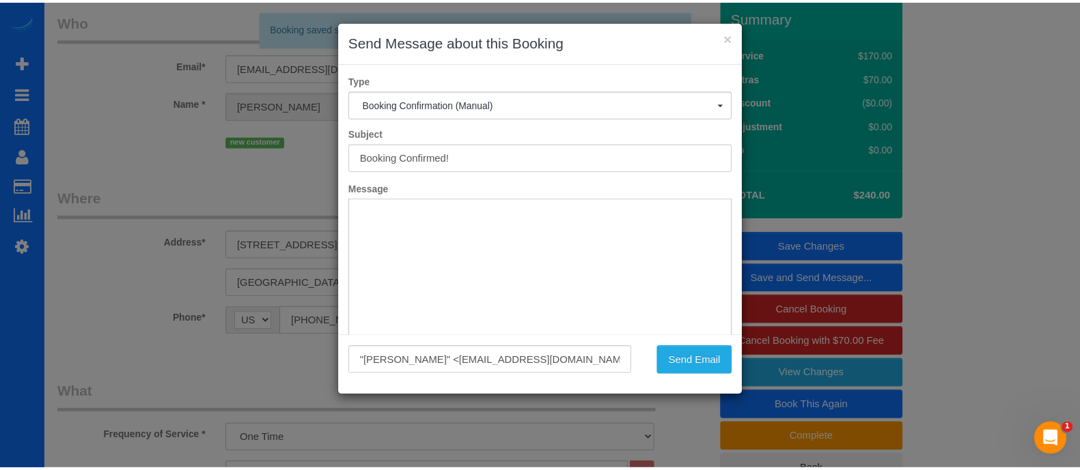
scroll to position [0, 0]
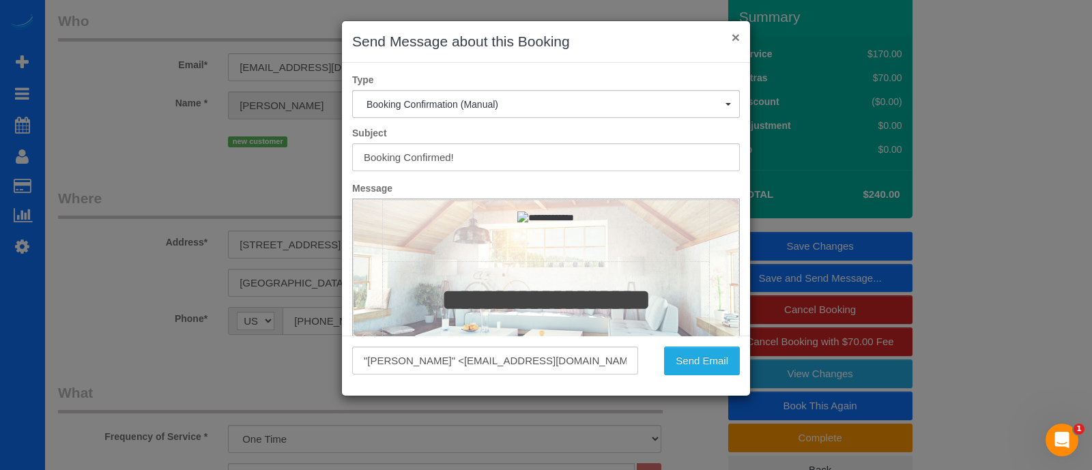
click at [735, 40] on button "×" at bounding box center [736, 37] width 8 height 14
